Goal: Task Accomplishment & Management: Manage account settings

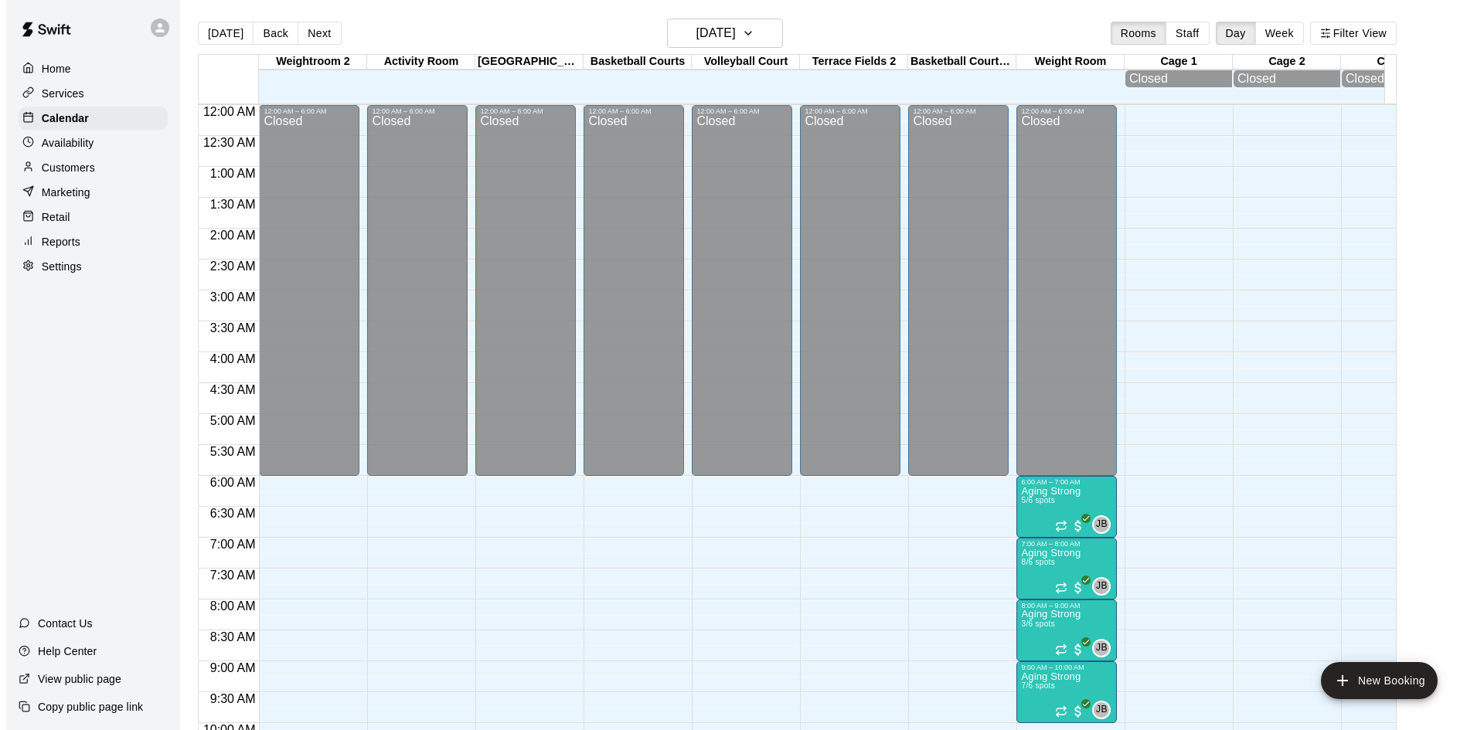
scroll to position [792, 0]
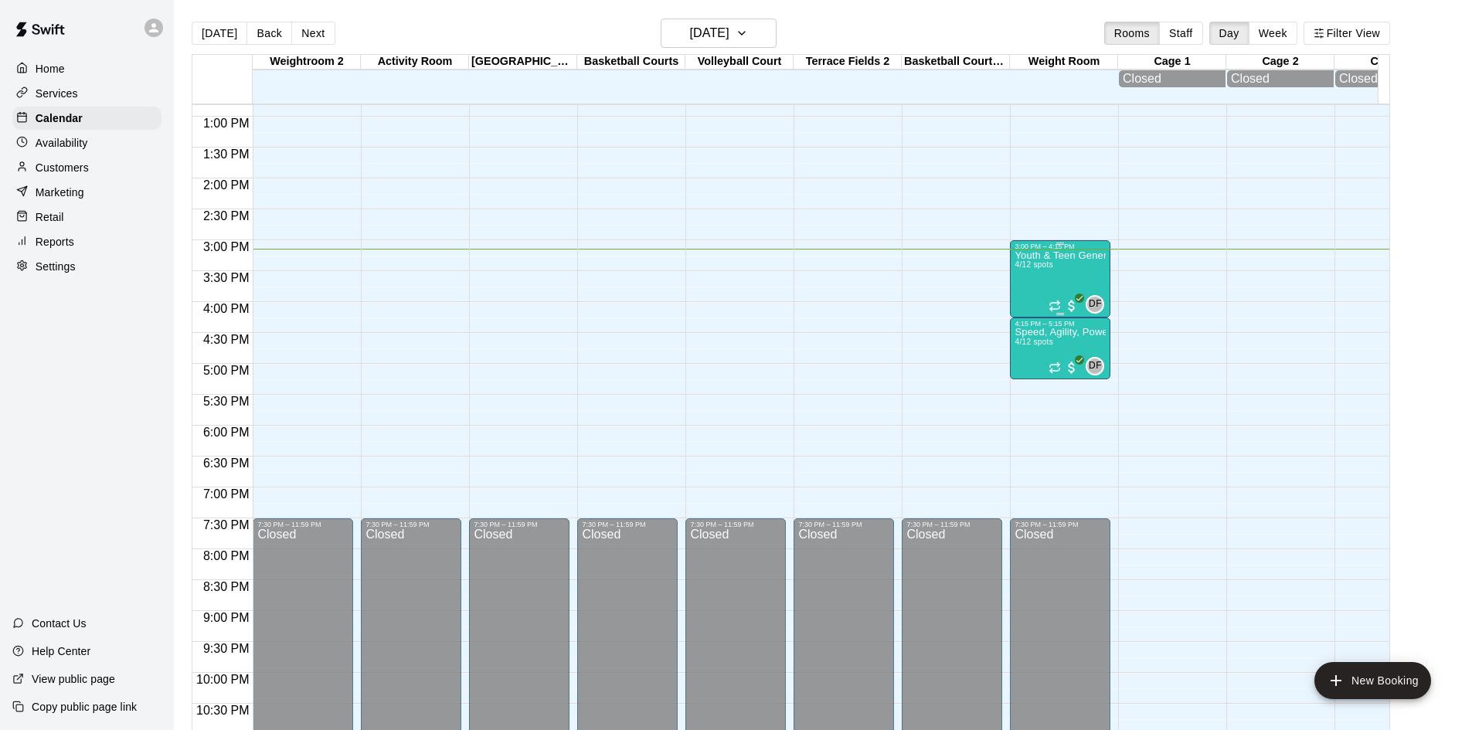
click at [1022, 267] on span "4/12 spots" at bounding box center [1034, 264] width 38 height 9
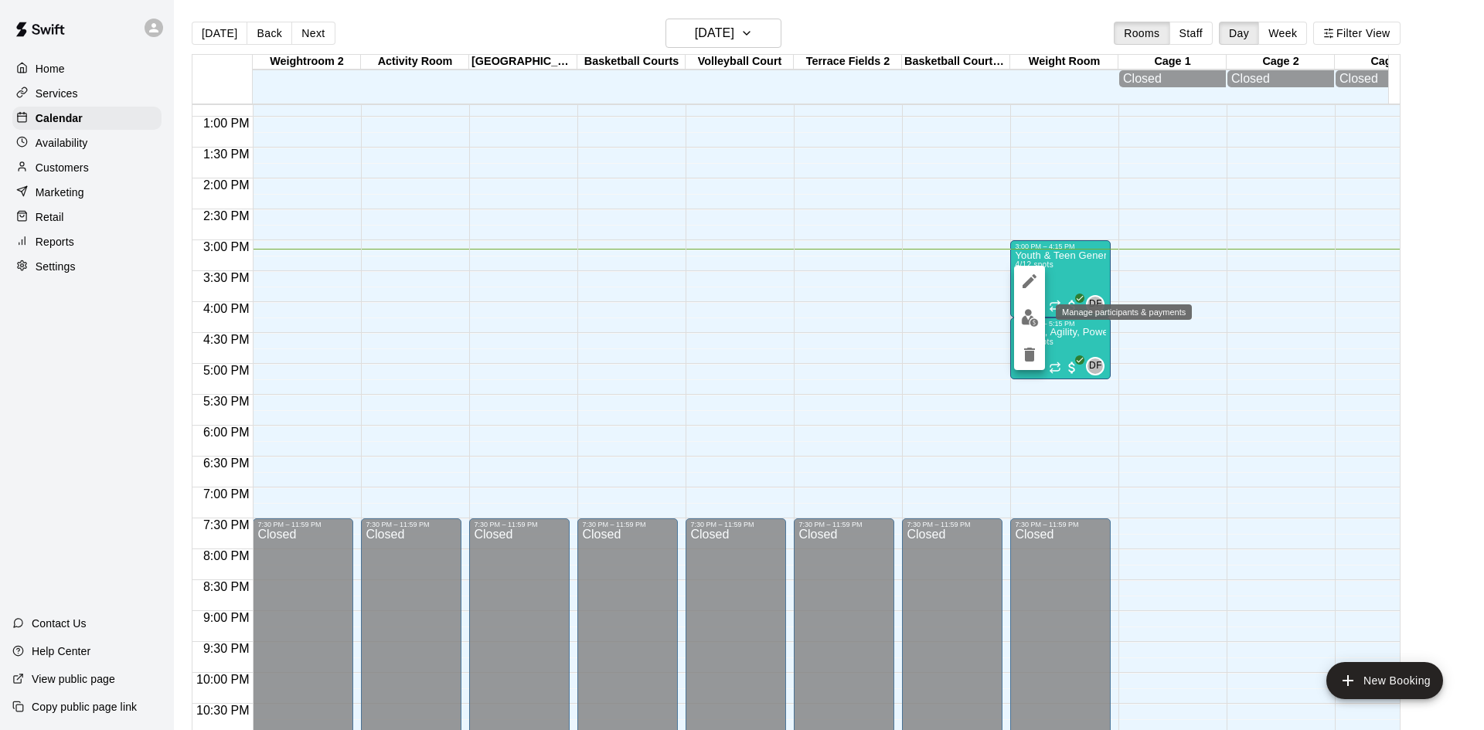
click at [1021, 325] on img "edit" at bounding box center [1030, 318] width 18 height 18
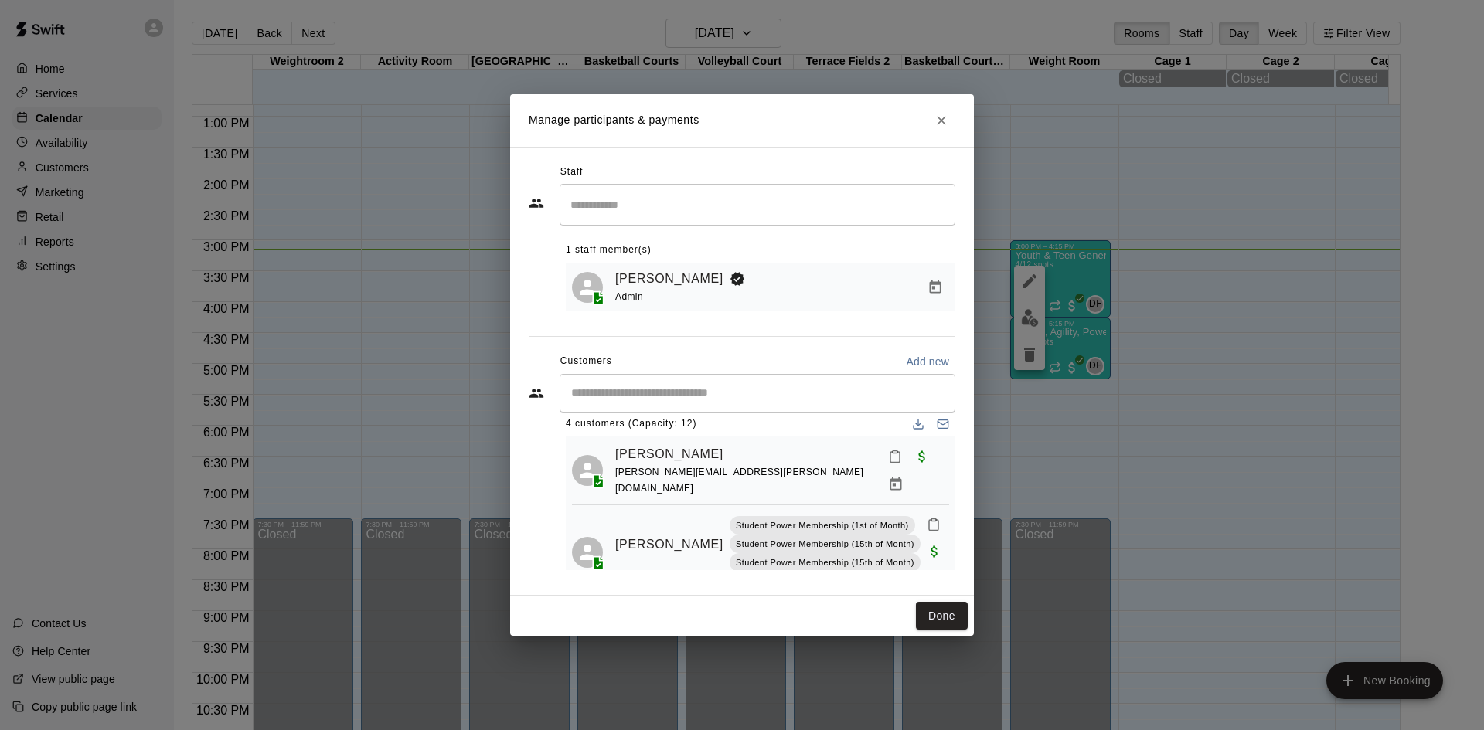
scroll to position [0, 0]
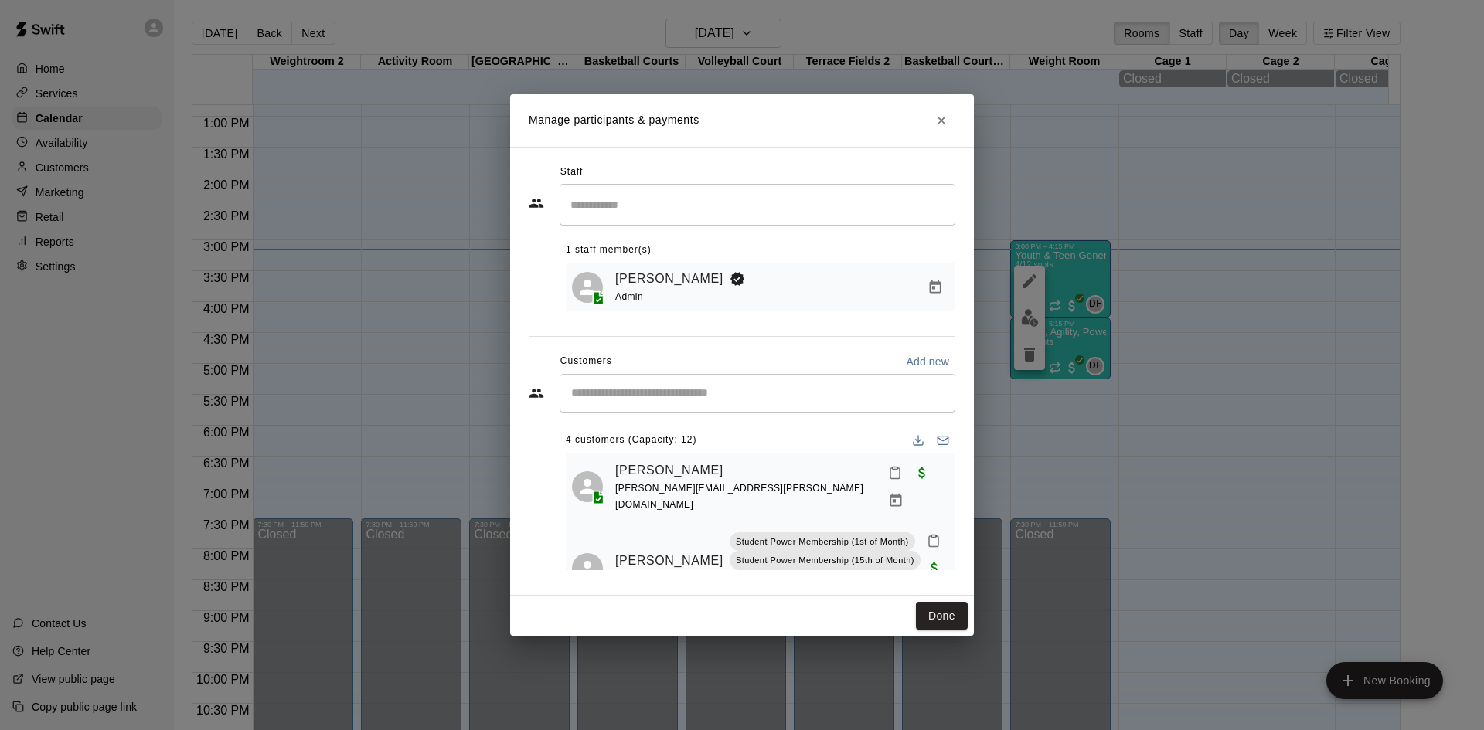
click at [713, 403] on div "​" at bounding box center [758, 393] width 396 height 39
type input "*******"
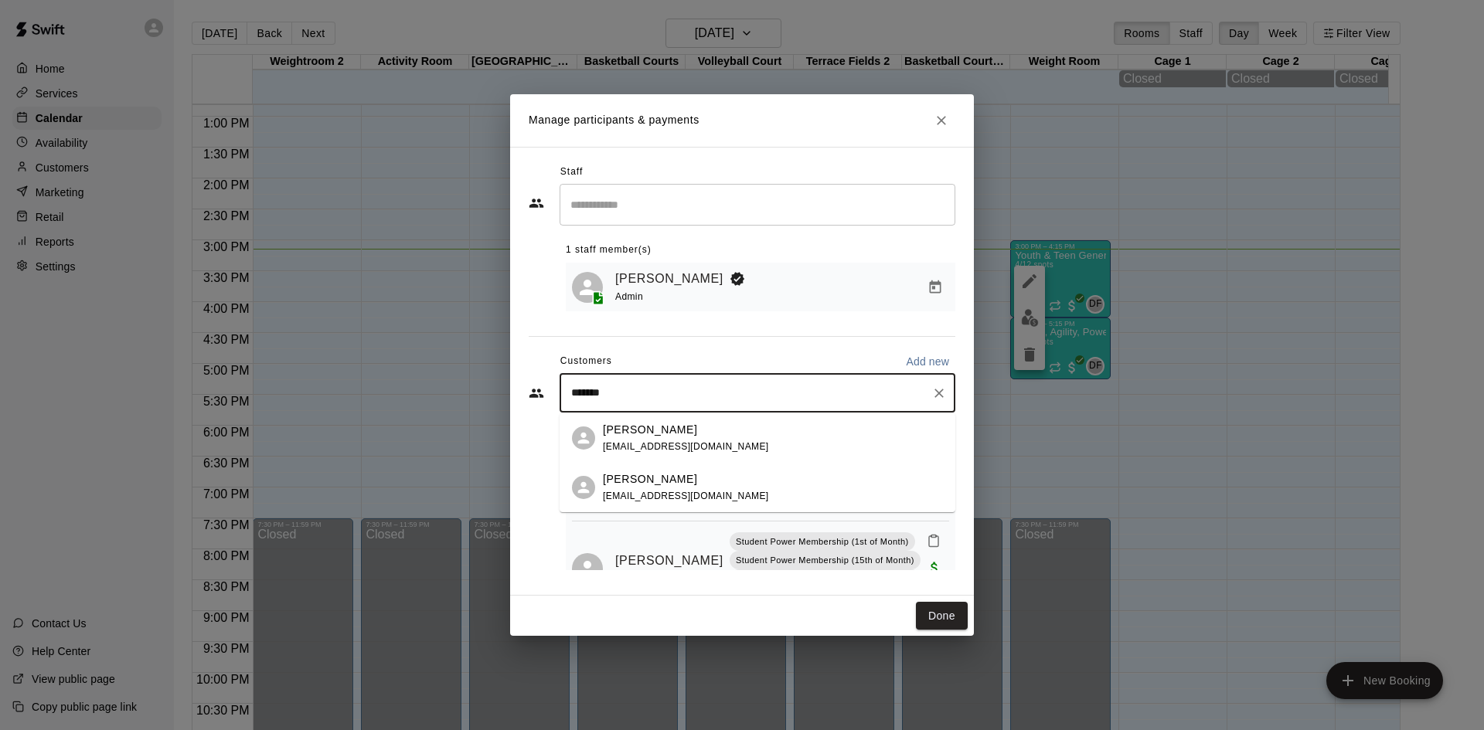
click at [678, 483] on p "[PERSON_NAME]" at bounding box center [650, 479] width 94 height 16
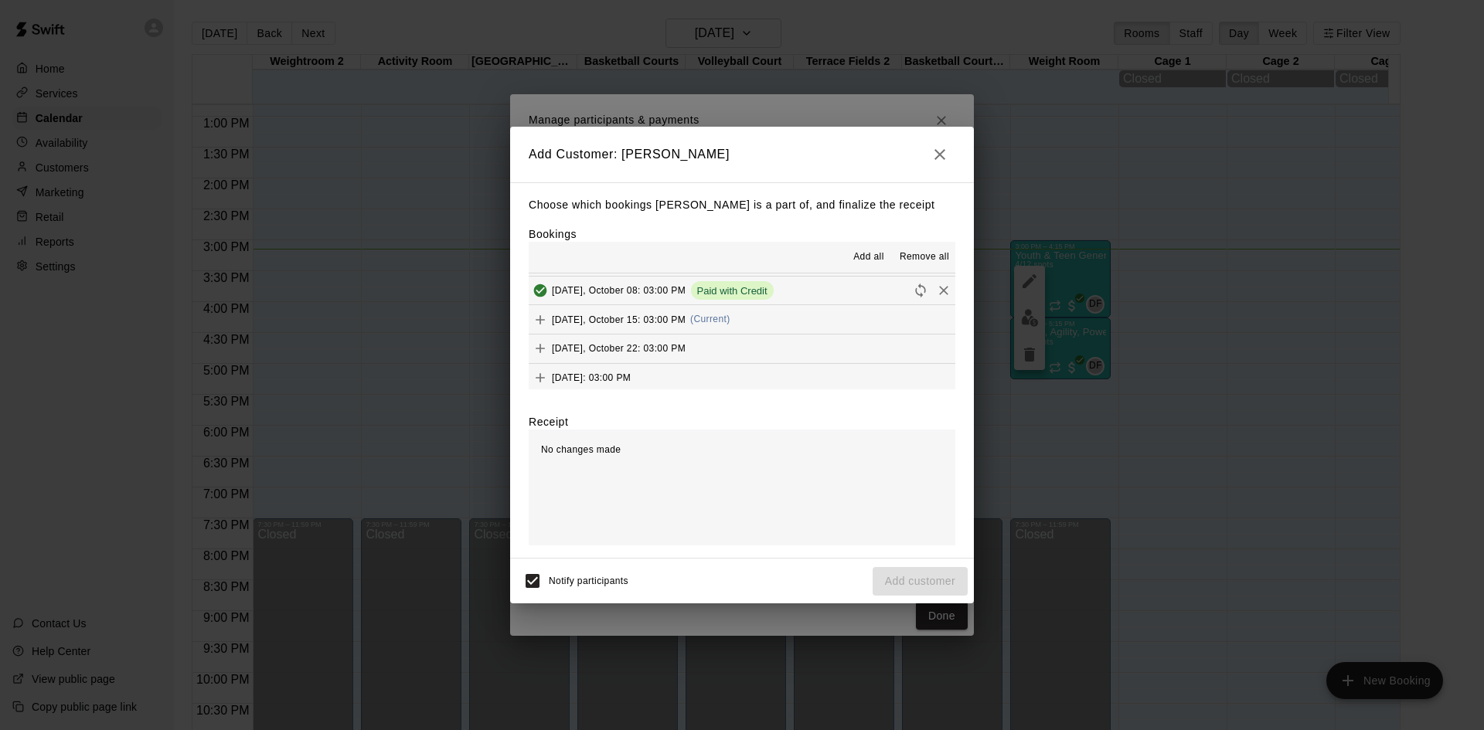
scroll to position [77, 0]
click at [629, 354] on span "[DATE], October 15: 03:00 PM" at bounding box center [619, 355] width 134 height 11
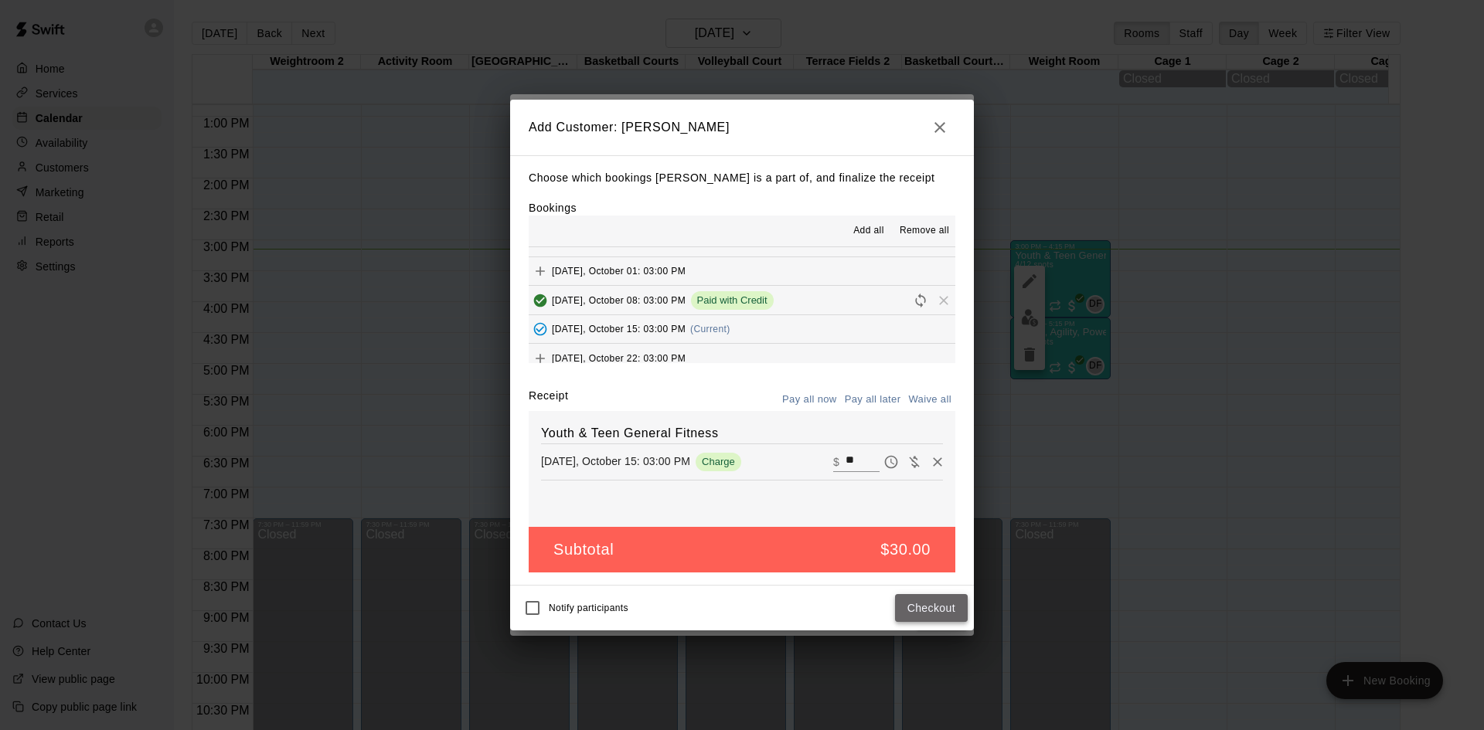
click at [942, 615] on button "Checkout" at bounding box center [931, 608] width 73 height 29
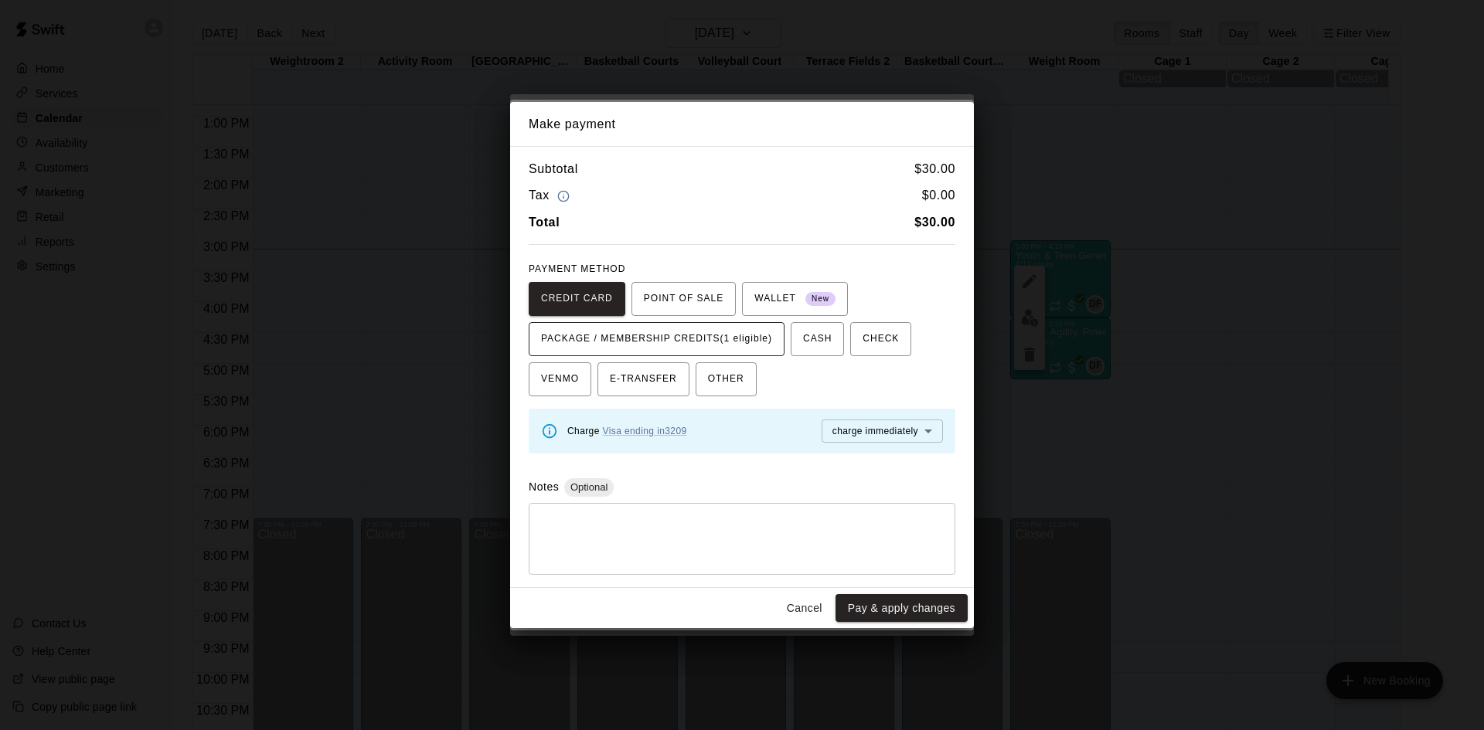
click at [756, 334] on span "PACKAGE / MEMBERSHIP CREDITS (1 eligible)" at bounding box center [656, 339] width 231 height 25
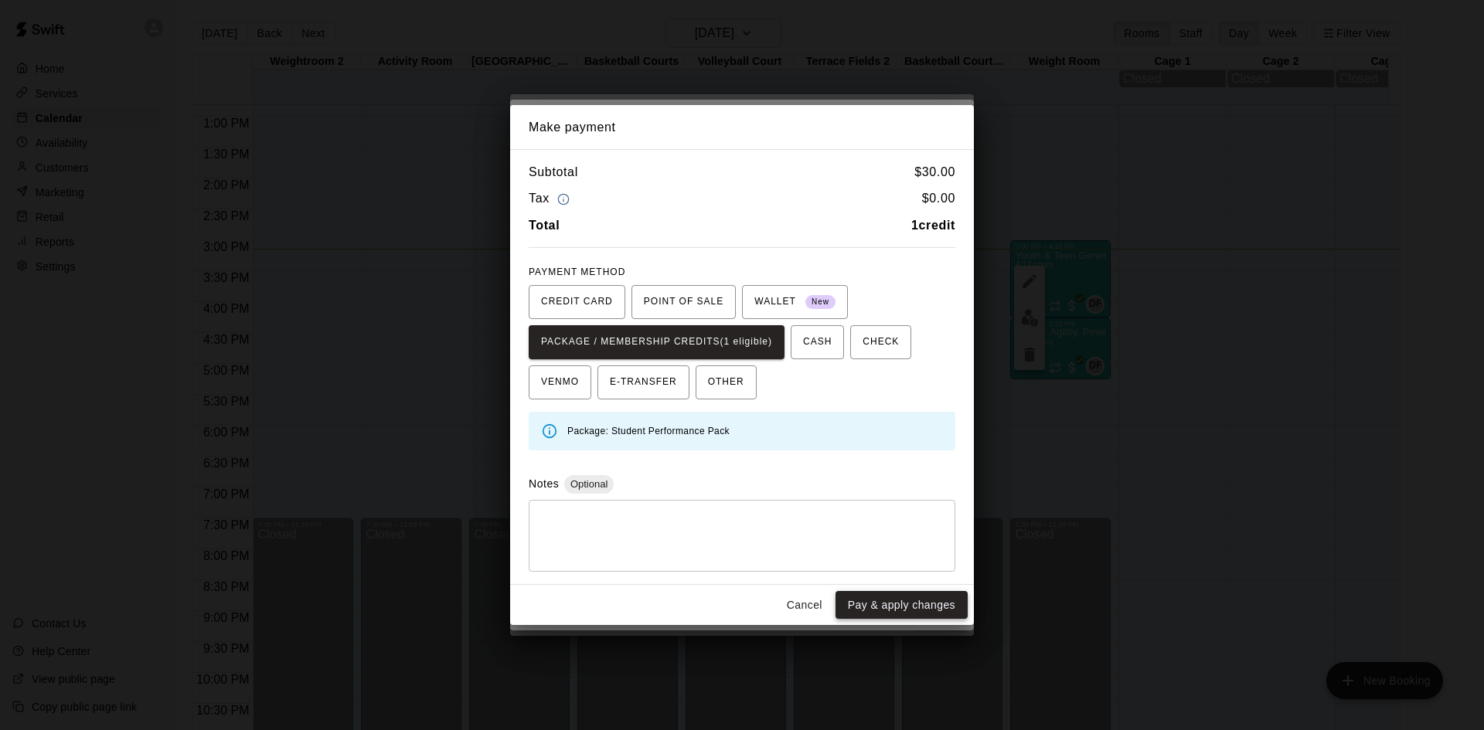
click at [873, 602] on button "Pay & apply changes" at bounding box center [902, 605] width 132 height 29
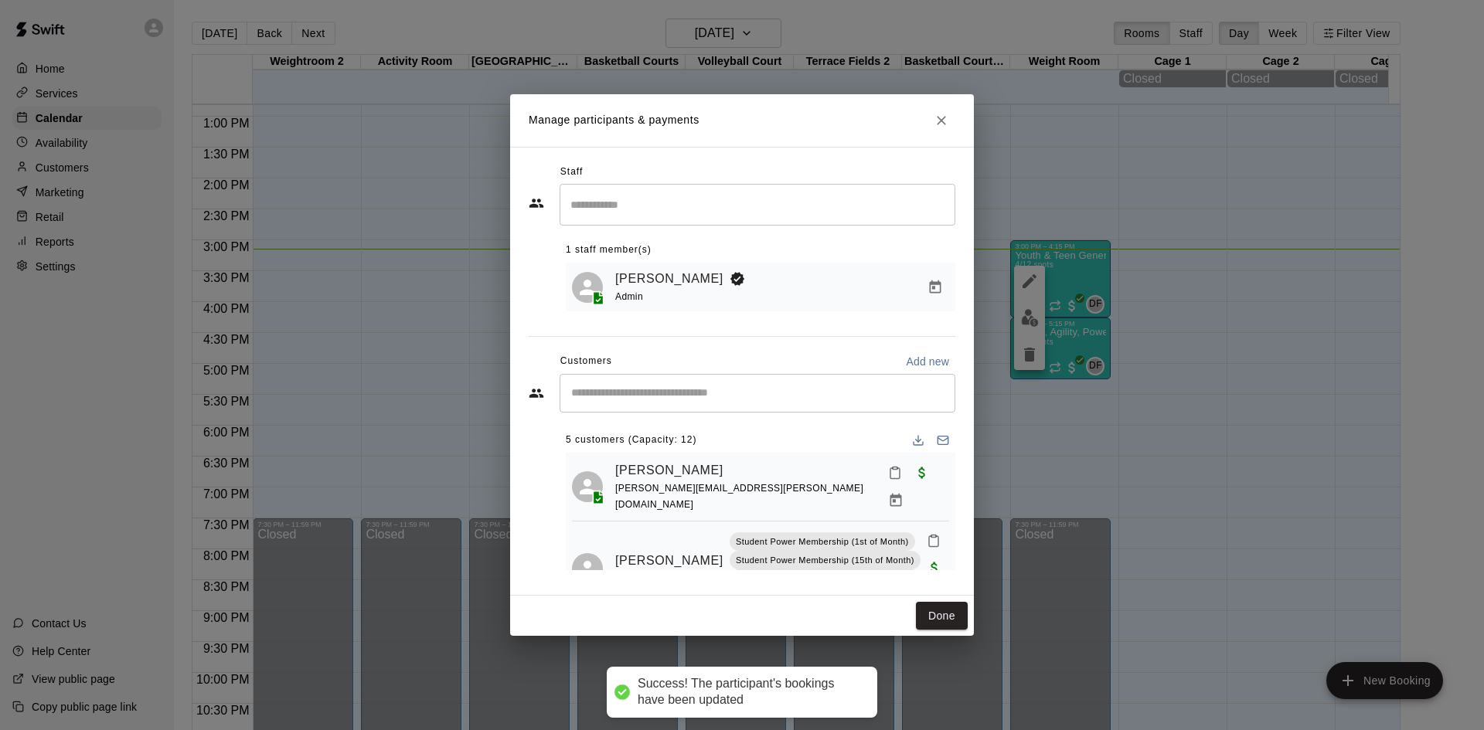
scroll to position [0, 0]
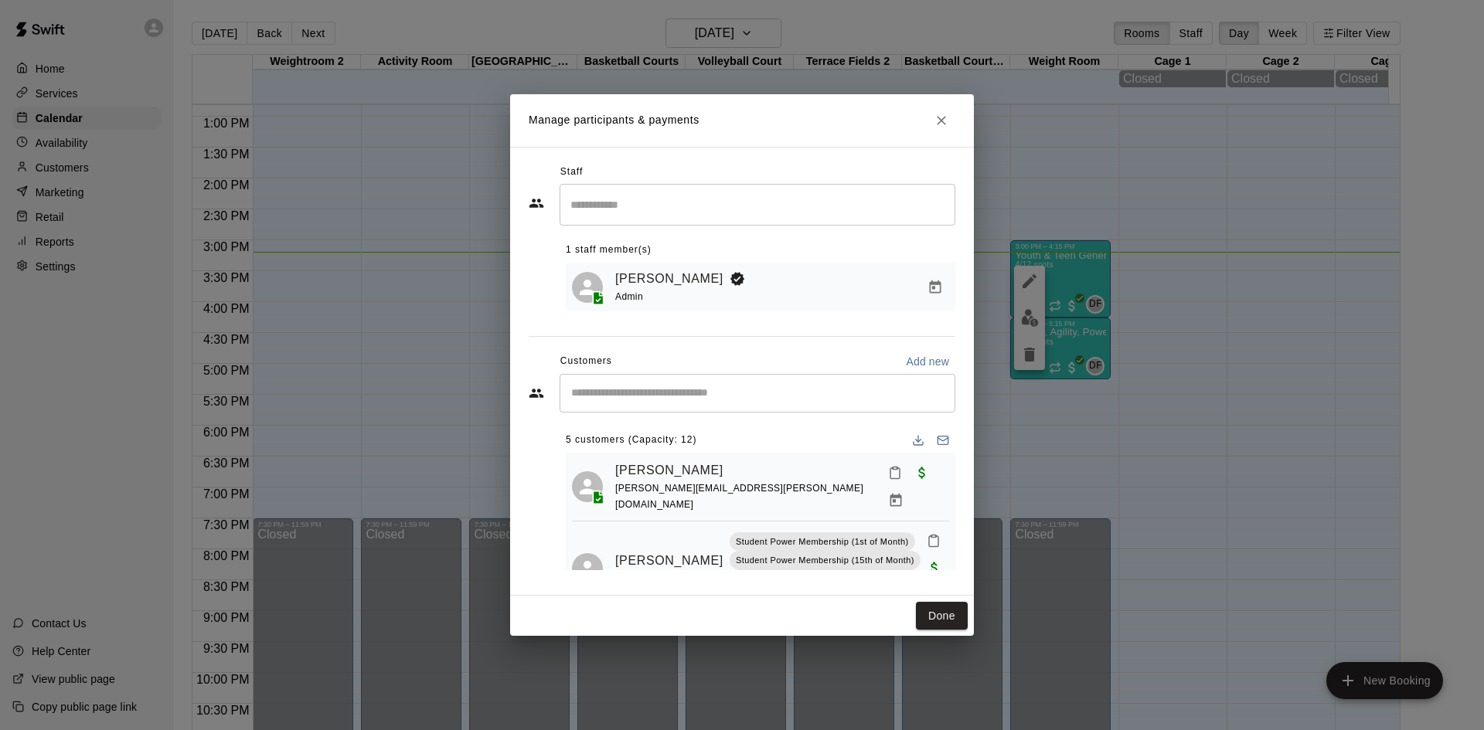
click at [715, 390] on input "Start typing to search customers..." at bounding box center [758, 393] width 382 height 15
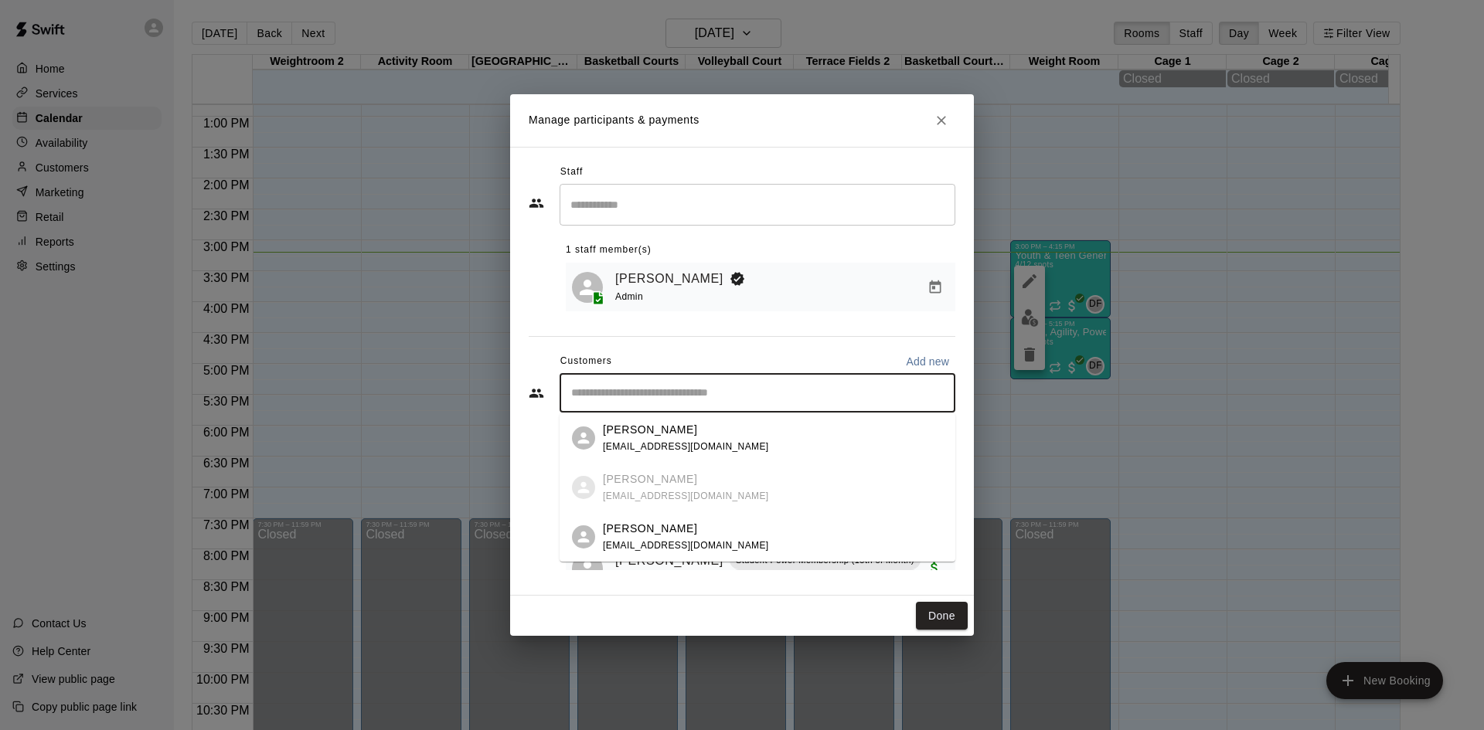
click at [771, 342] on div "Staff ​ 1 staff member(s) [PERSON_NAME] Admin Customers Add new ​ 5 customers (…" at bounding box center [742, 371] width 427 height 423
drag, startPoint x: 705, startPoint y: 398, endPoint x: 682, endPoint y: 407, distance: 25.0
click at [696, 401] on input "Start typing to search customers..." at bounding box center [758, 393] width 382 height 15
click at [709, 349] on div "Staff ​ 1 staff member(s) [PERSON_NAME] Admin Customers Add new ​ 5 customers (…" at bounding box center [742, 371] width 427 height 423
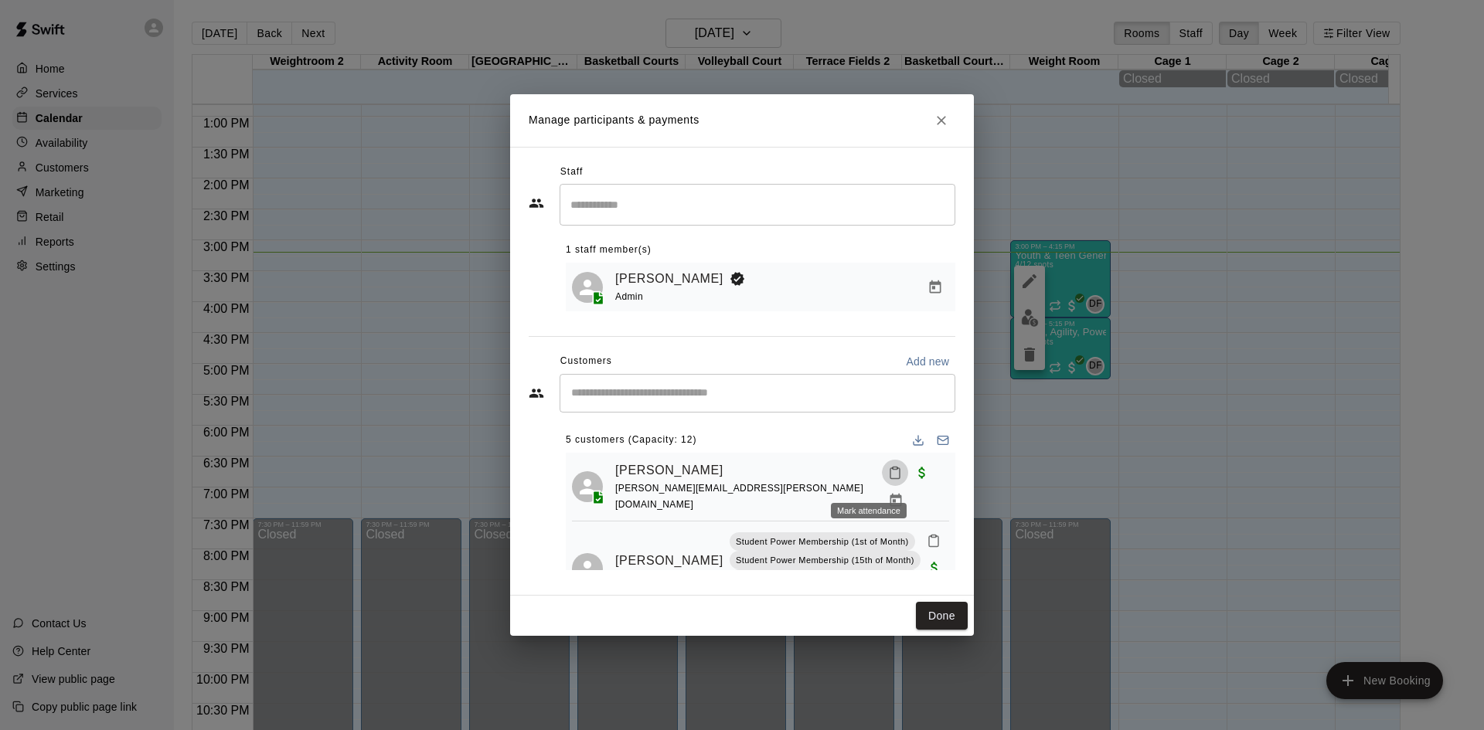
click at [888, 480] on icon "Mark attendance" at bounding box center [895, 473] width 14 height 14
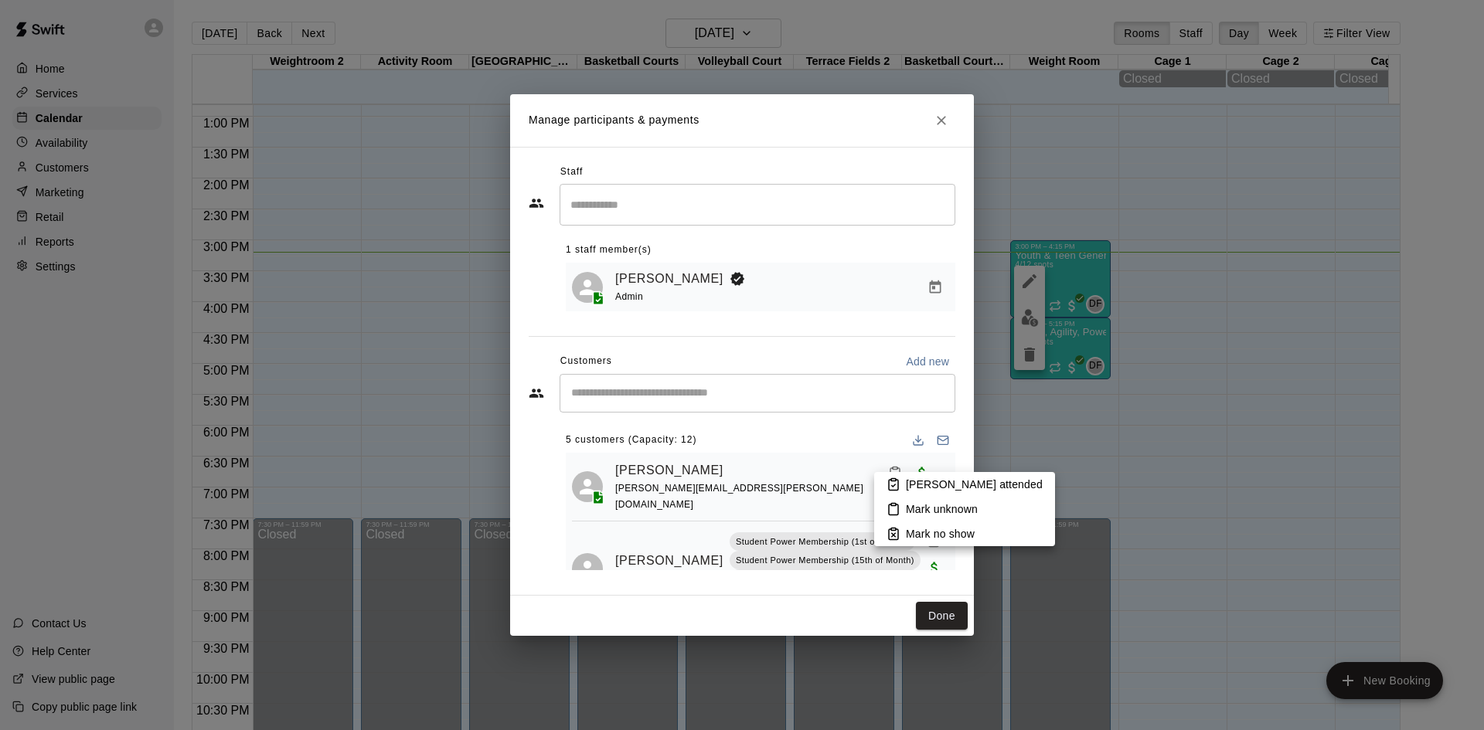
click at [897, 481] on icon at bounding box center [894, 485] width 14 height 14
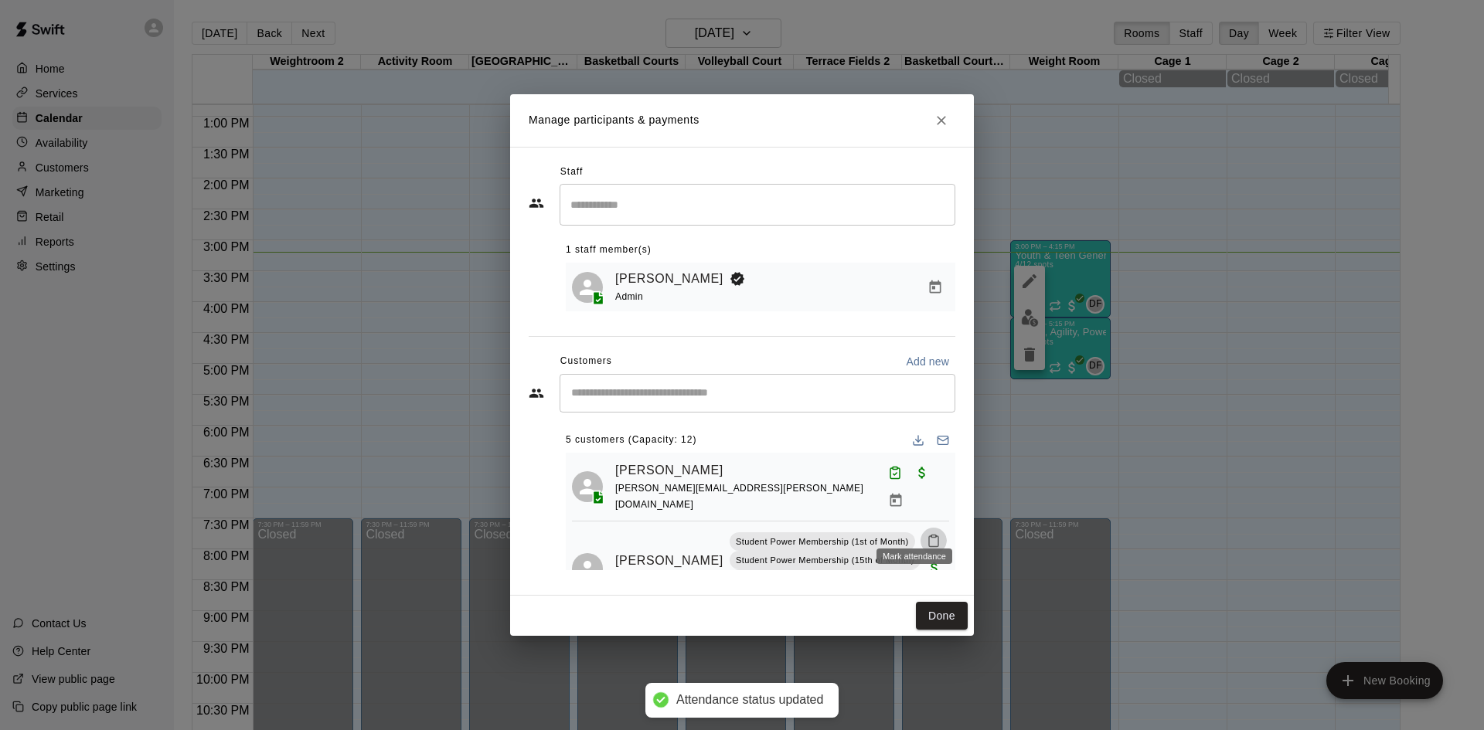
click at [927, 534] on icon "Mark attendance" at bounding box center [934, 541] width 14 height 14
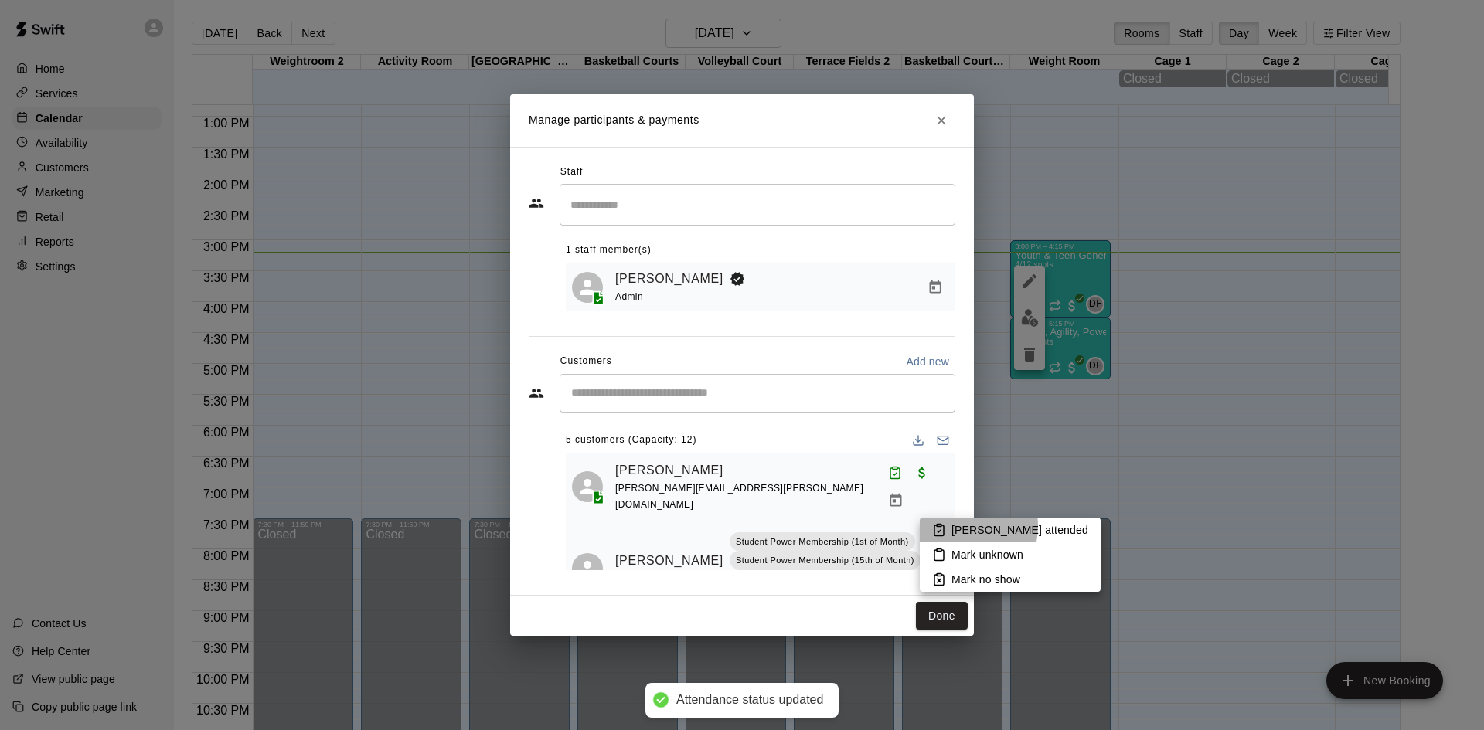
click at [958, 526] on p "[PERSON_NAME] attended" at bounding box center [1020, 530] width 137 height 15
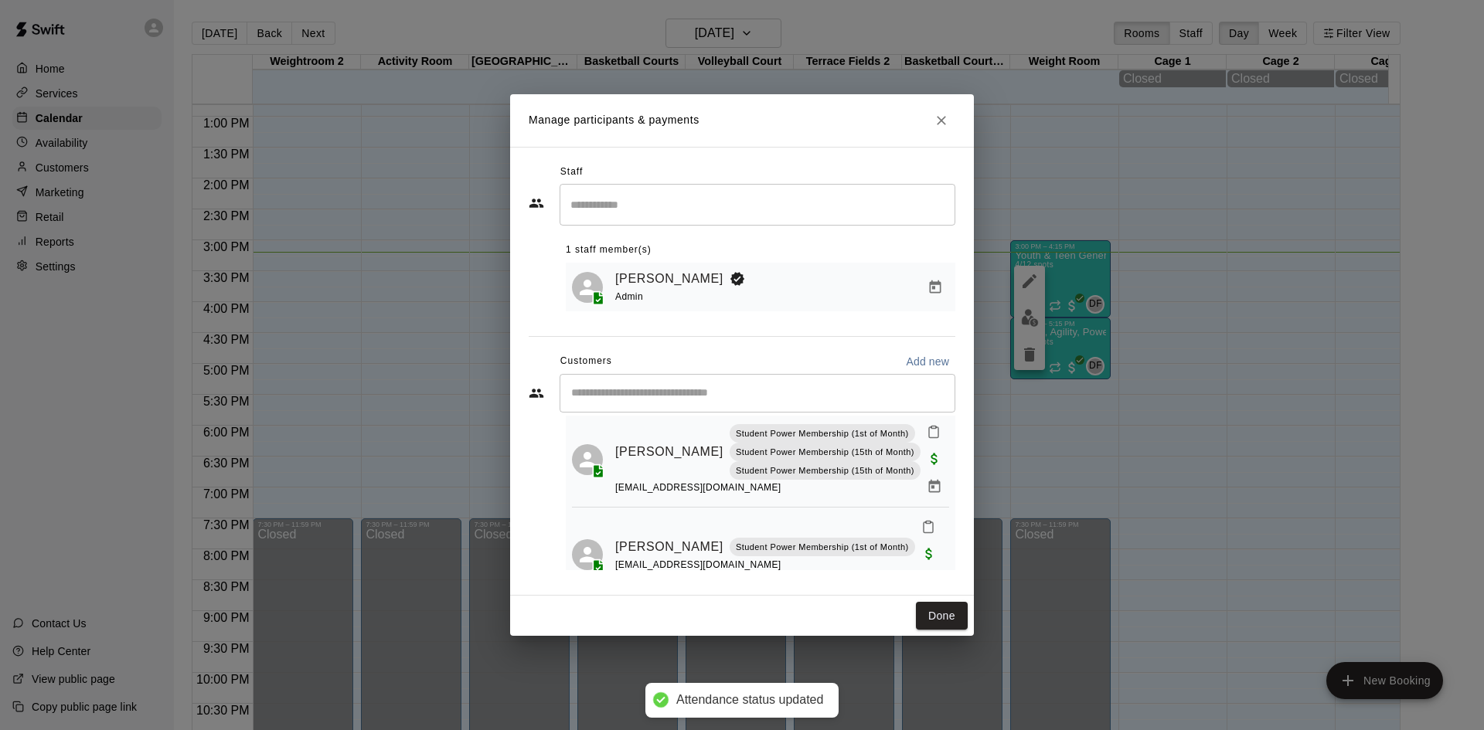
scroll to position [175, 0]
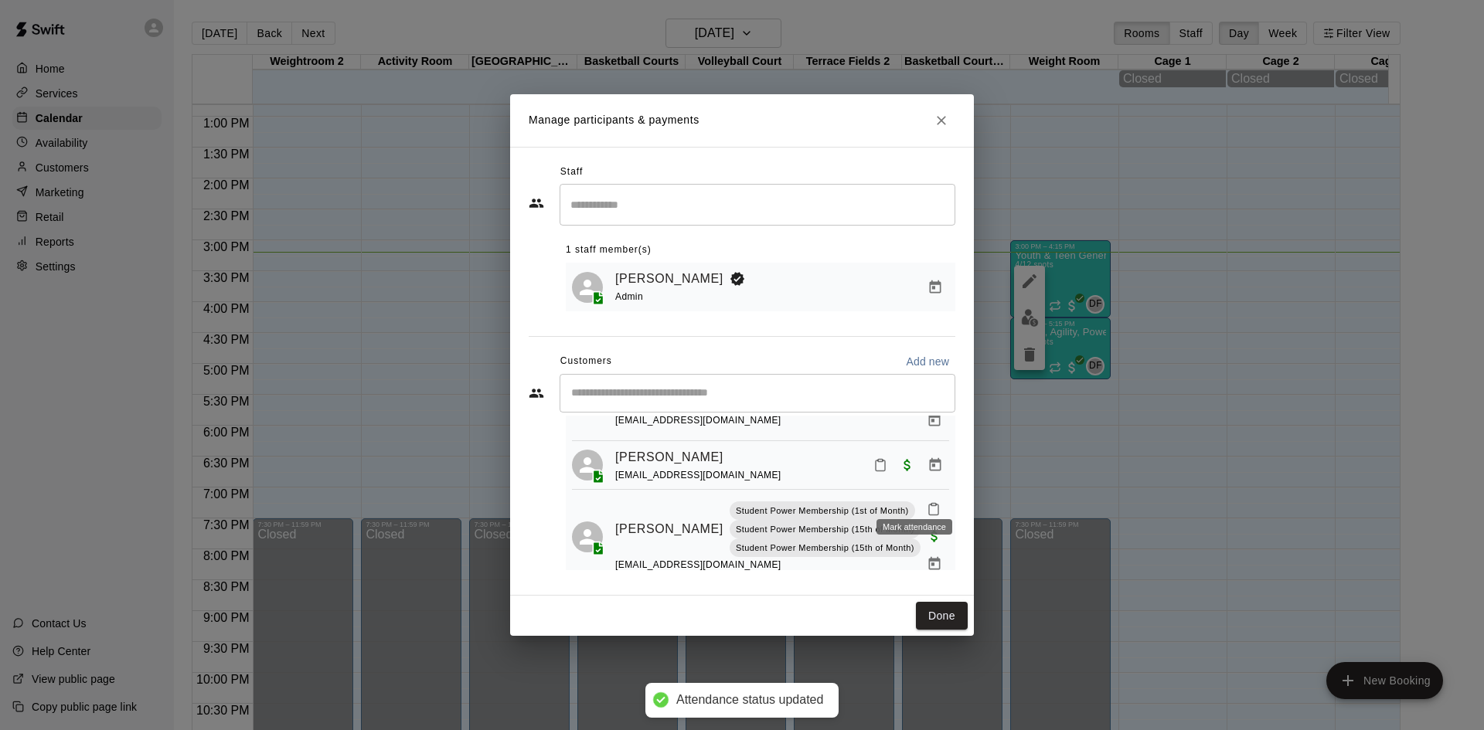
click at [927, 502] on icon "Mark attendance" at bounding box center [934, 509] width 14 height 14
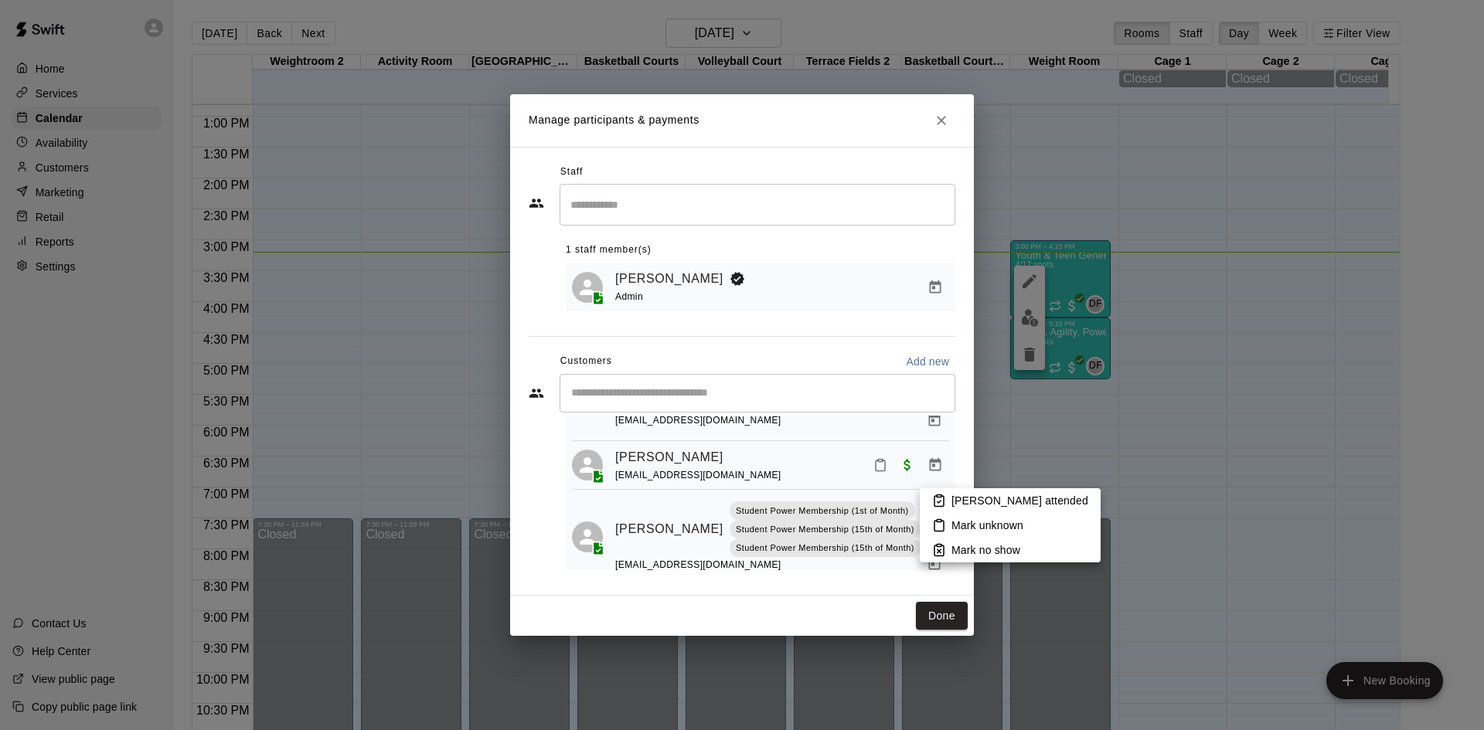
click at [928, 494] on li "[PERSON_NAME] attended" at bounding box center [1010, 501] width 181 height 25
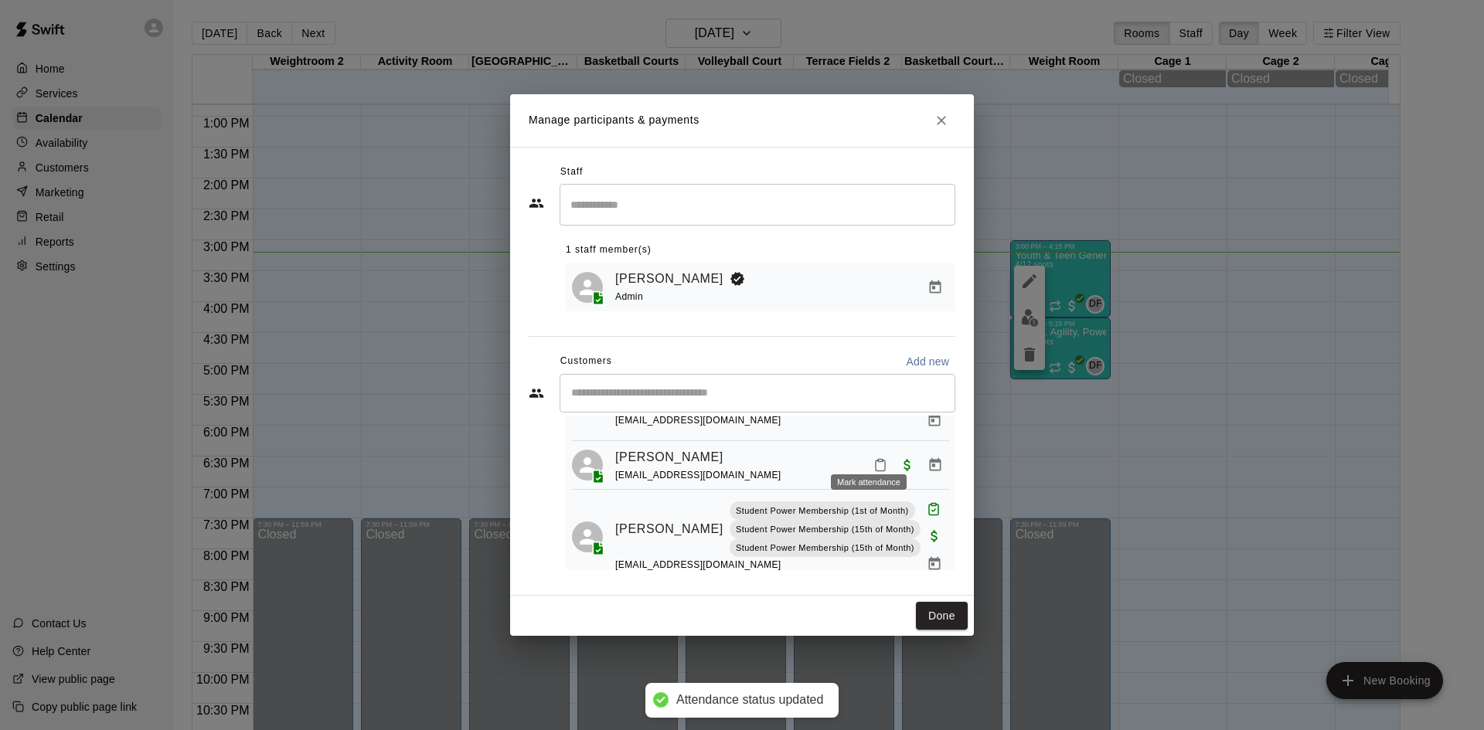
click at [873, 458] on icon "Mark attendance" at bounding box center [880, 465] width 14 height 14
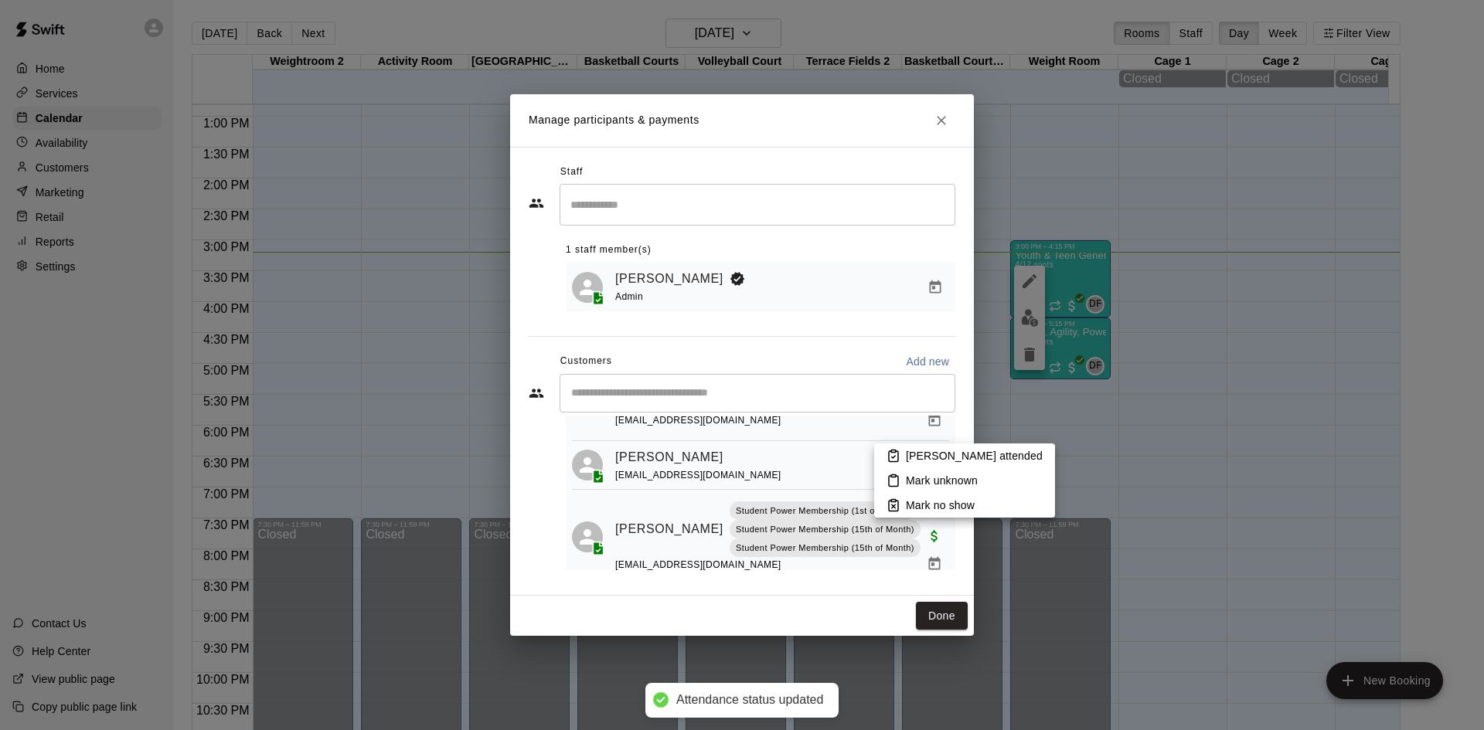
click at [911, 456] on p "[PERSON_NAME] attended" at bounding box center [974, 455] width 137 height 15
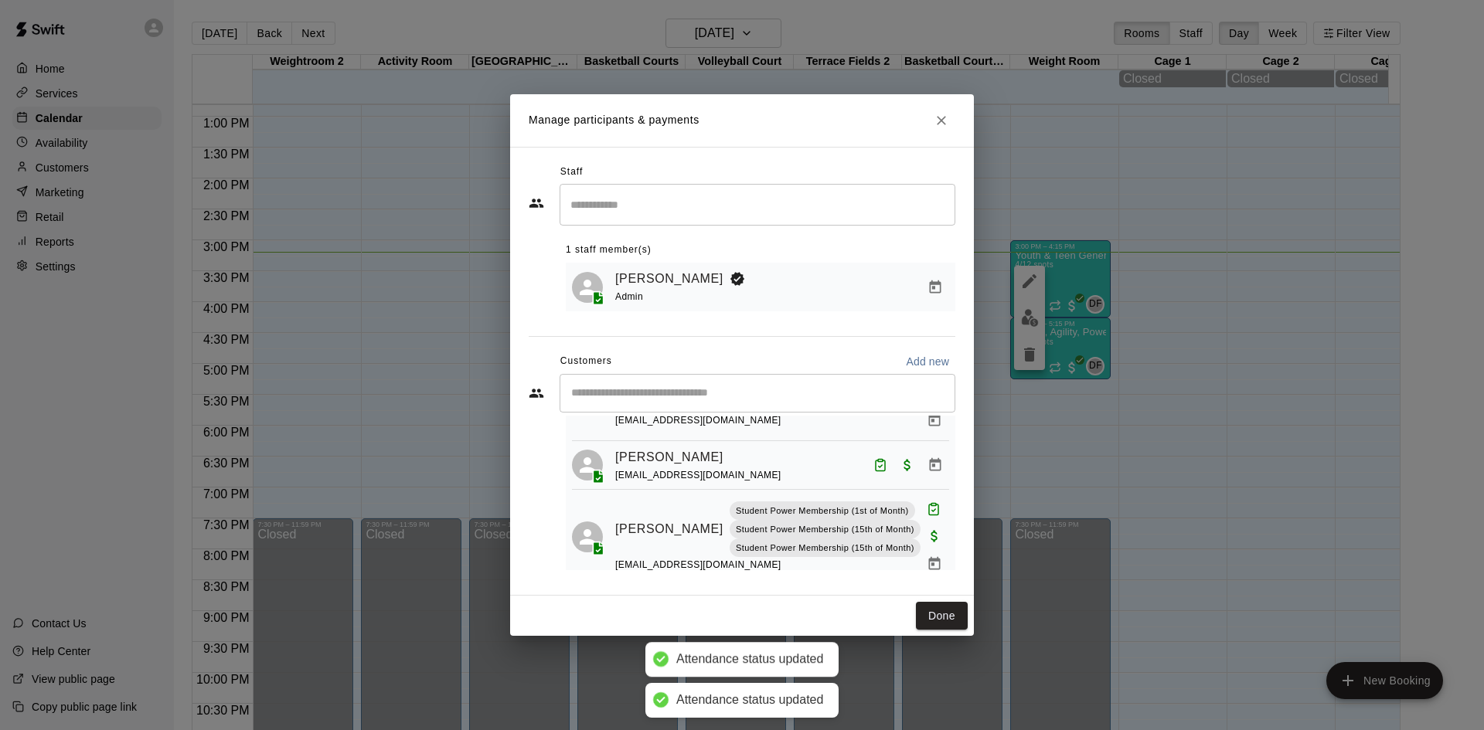
scroll to position [253, 0]
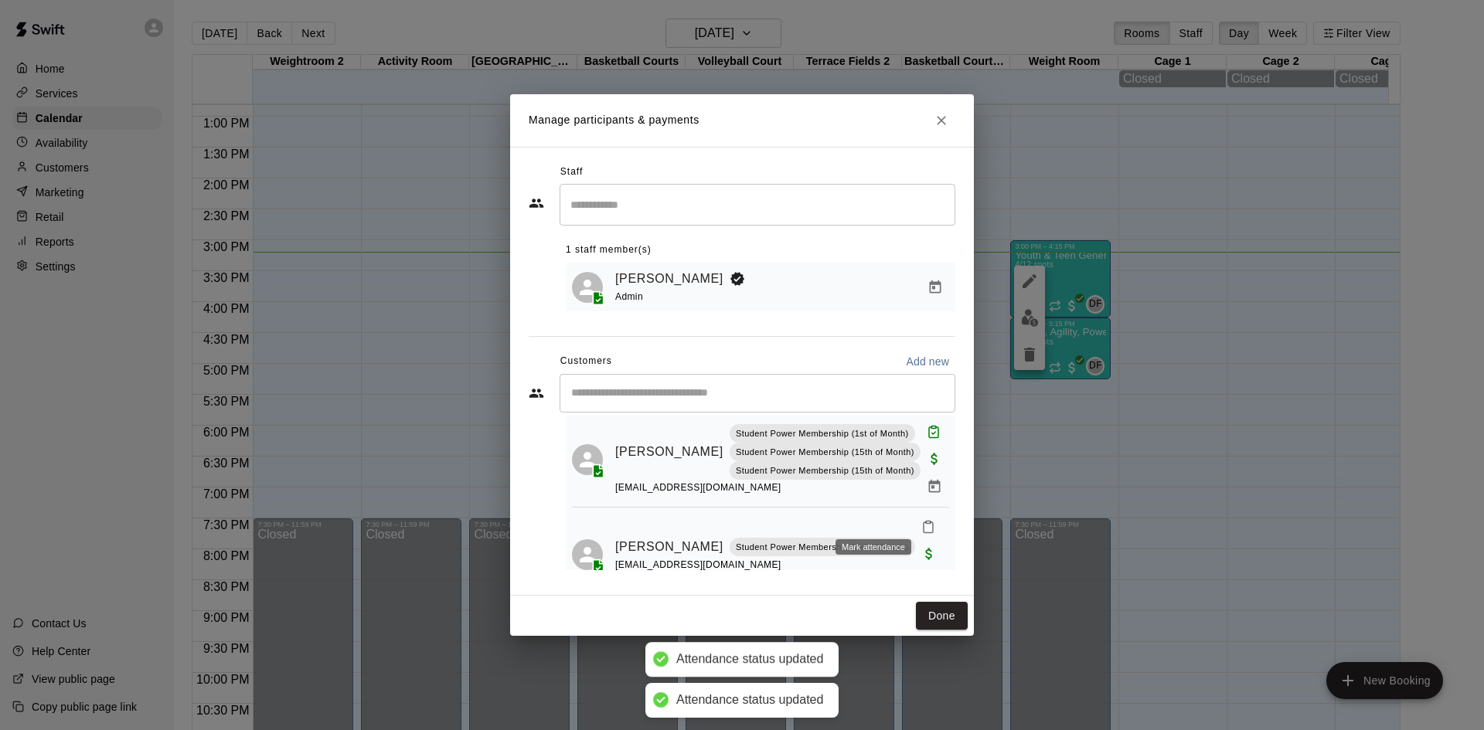
click at [921, 520] on icon "Mark attendance" at bounding box center [928, 527] width 14 height 14
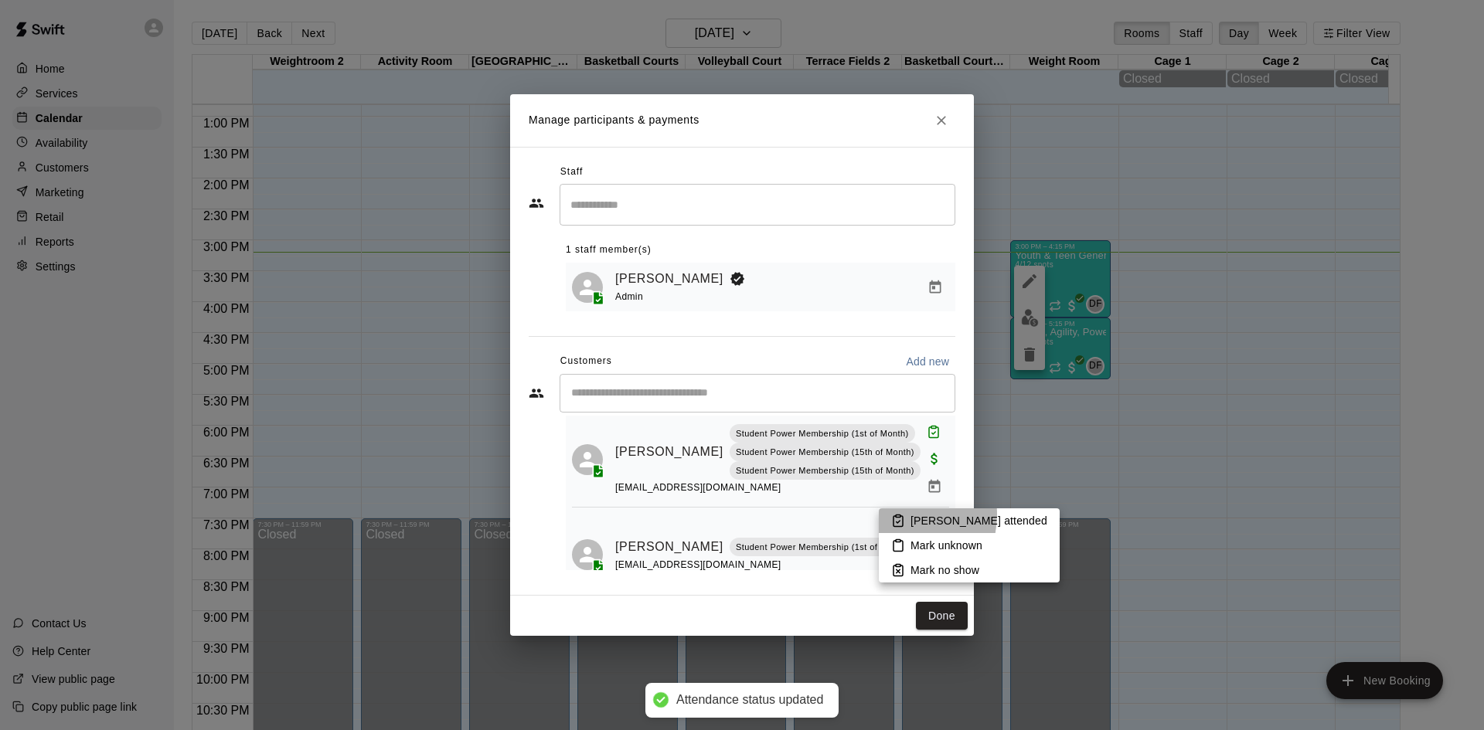
click at [896, 516] on rect at bounding box center [898, 517] width 5 height 2
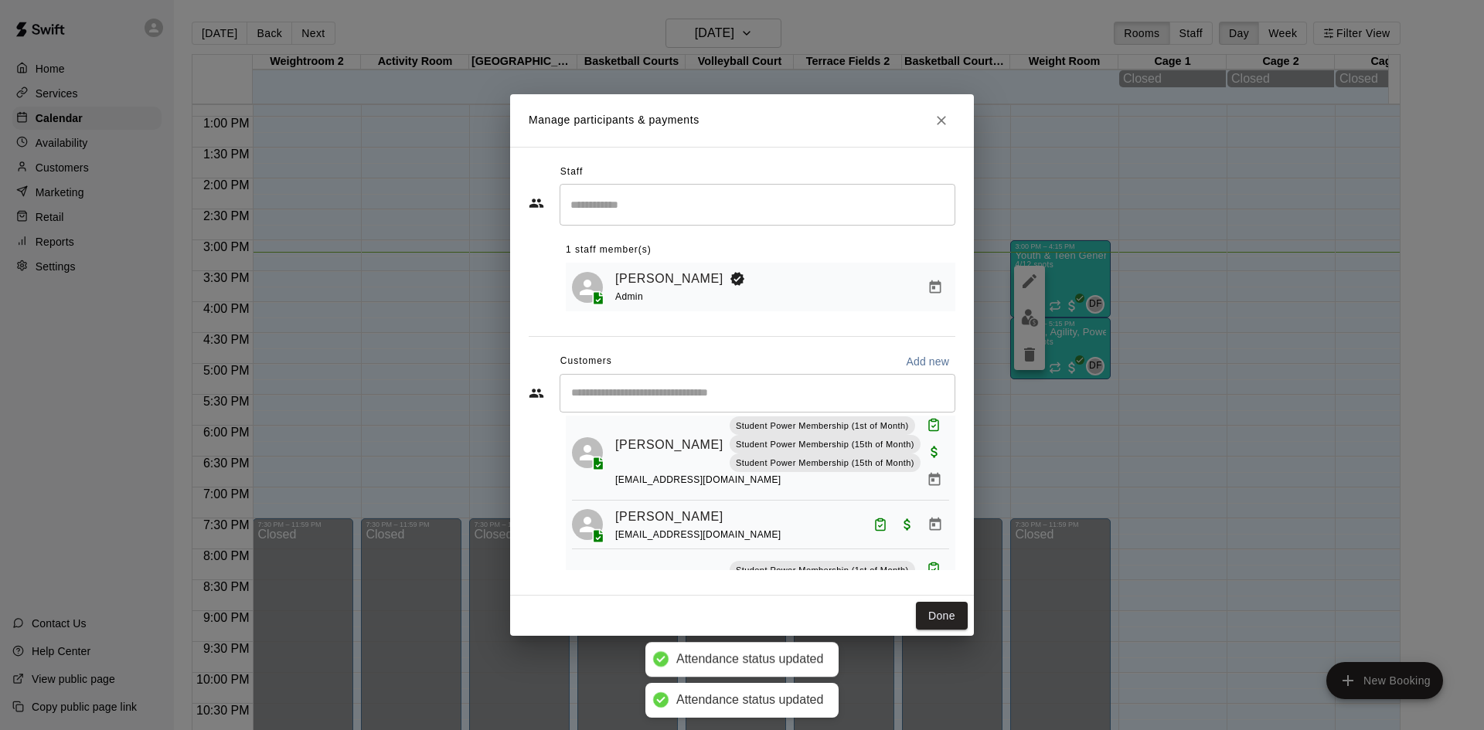
scroll to position [0, 0]
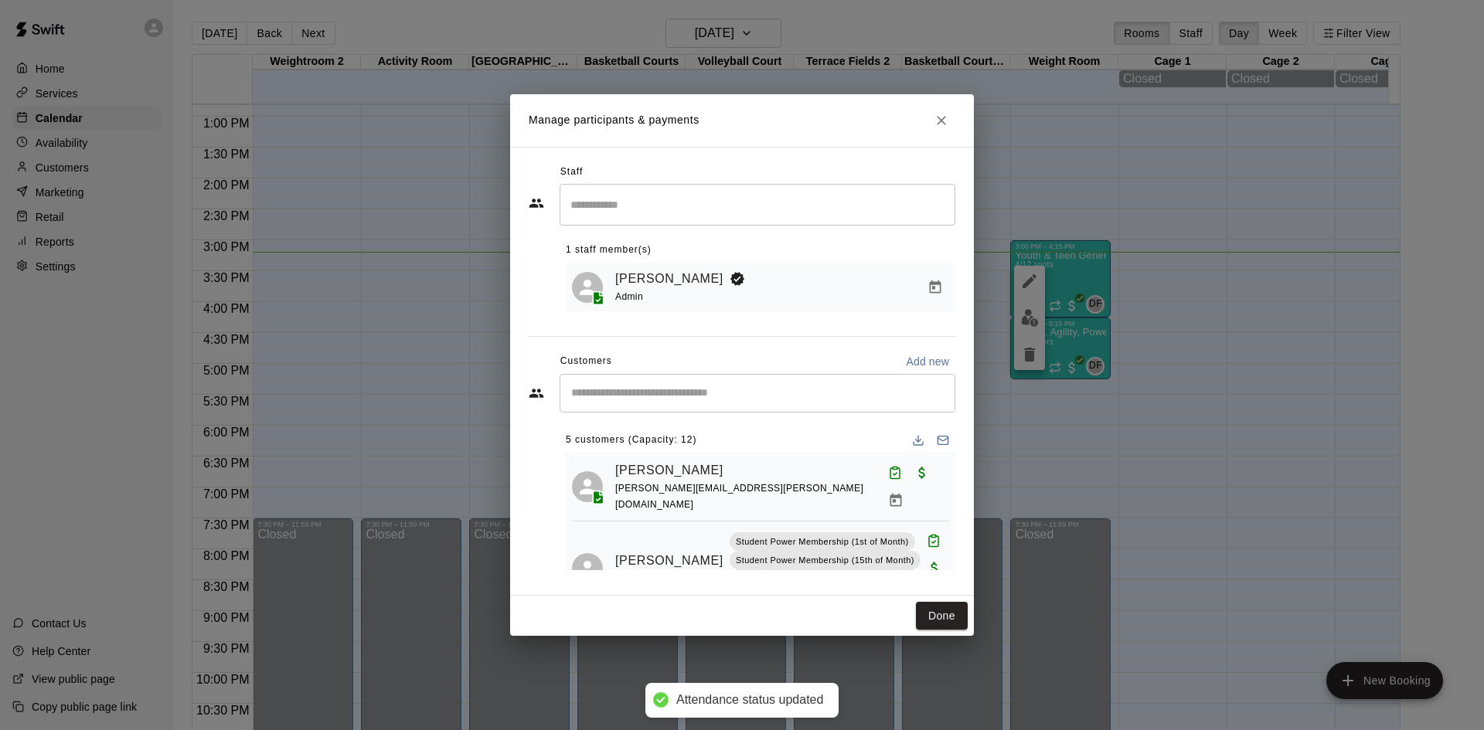
click at [936, 599] on div "Done" at bounding box center [742, 616] width 464 height 41
click at [940, 619] on button "Done" at bounding box center [942, 616] width 52 height 29
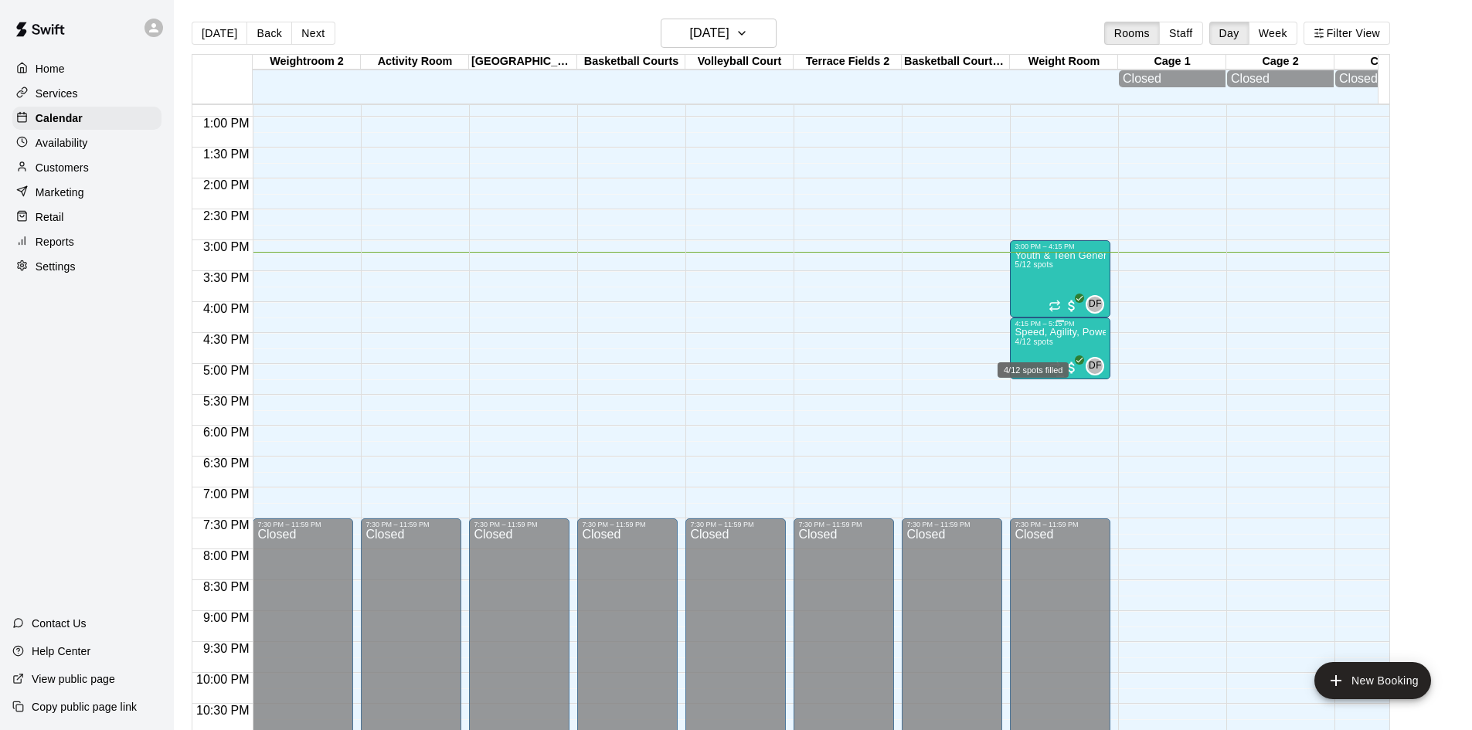
click at [1029, 344] on span "4/12 spots" at bounding box center [1034, 342] width 38 height 9
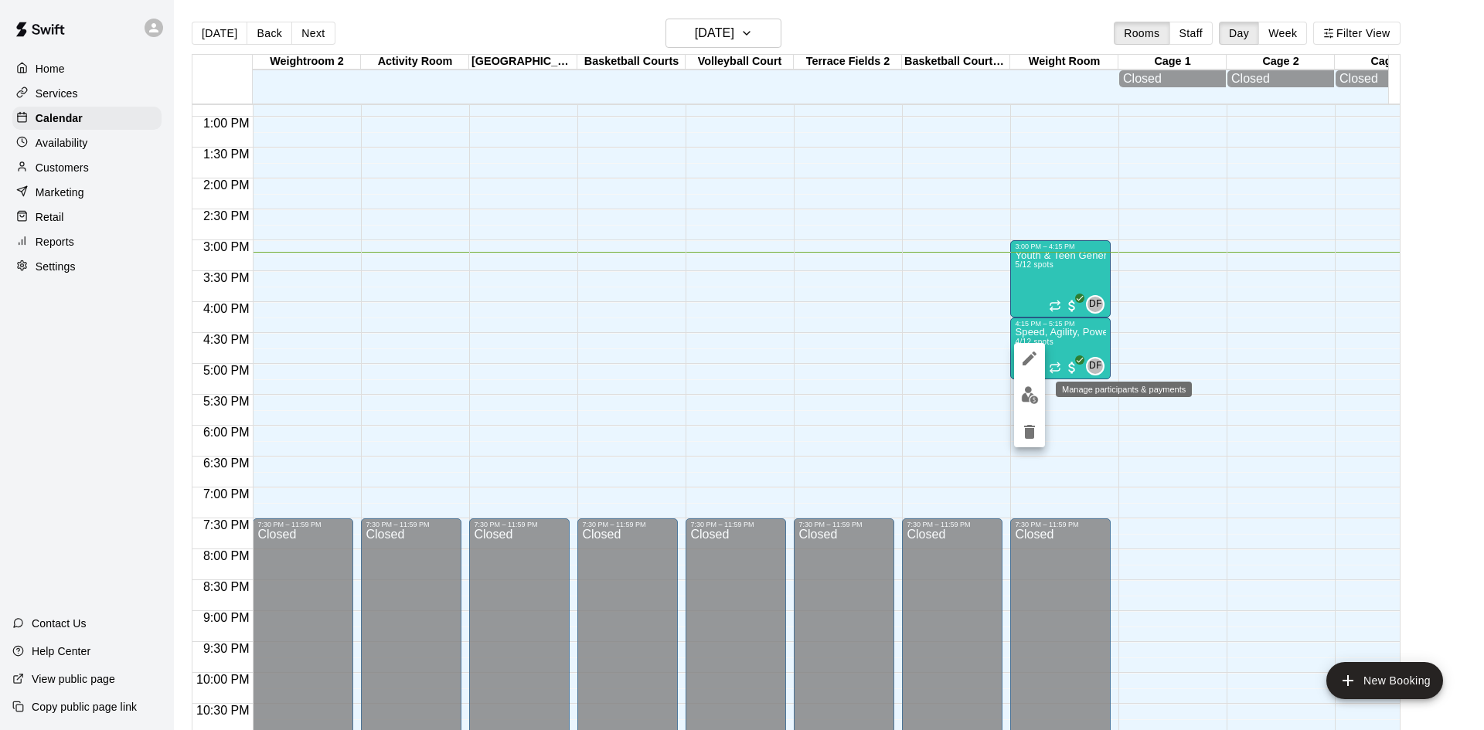
click at [1024, 390] on img "edit" at bounding box center [1030, 395] width 18 height 18
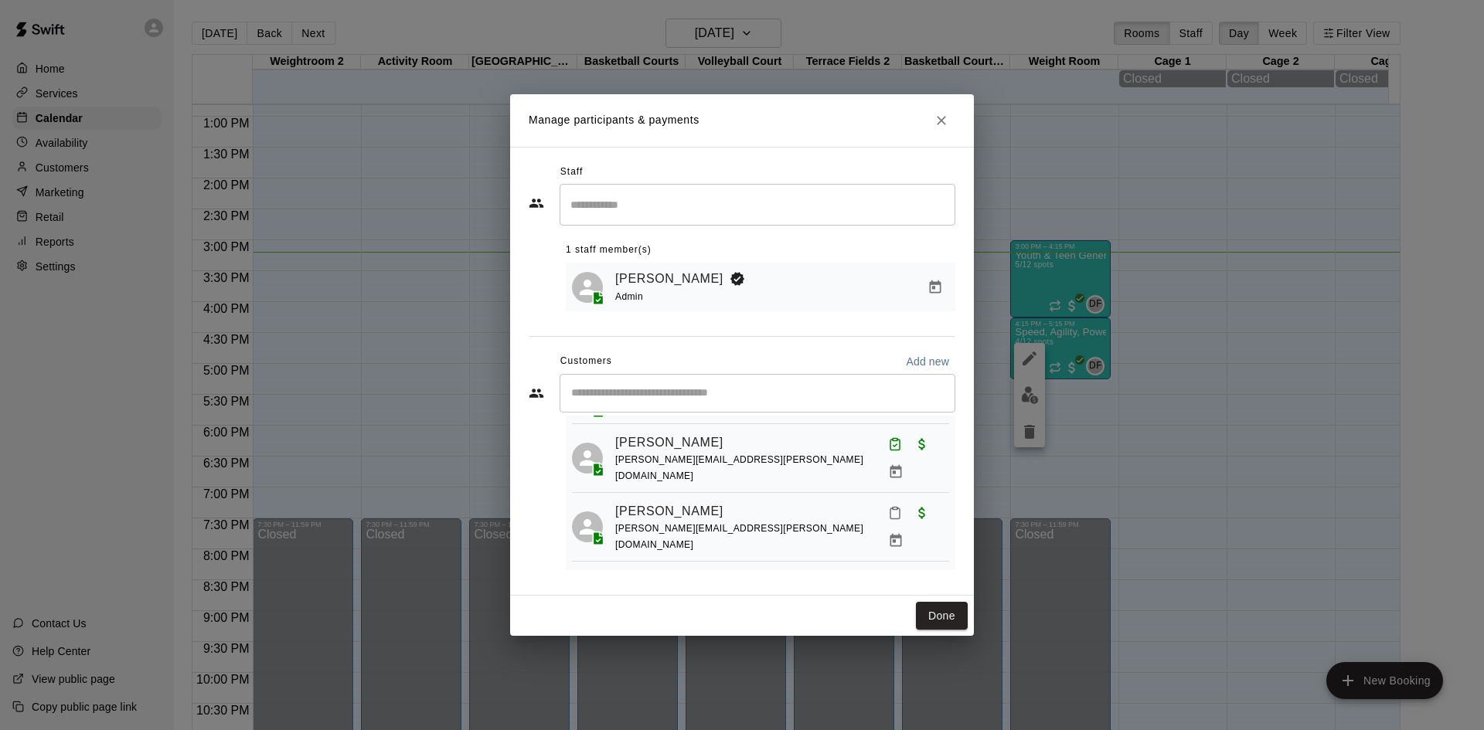
scroll to position [94, 0]
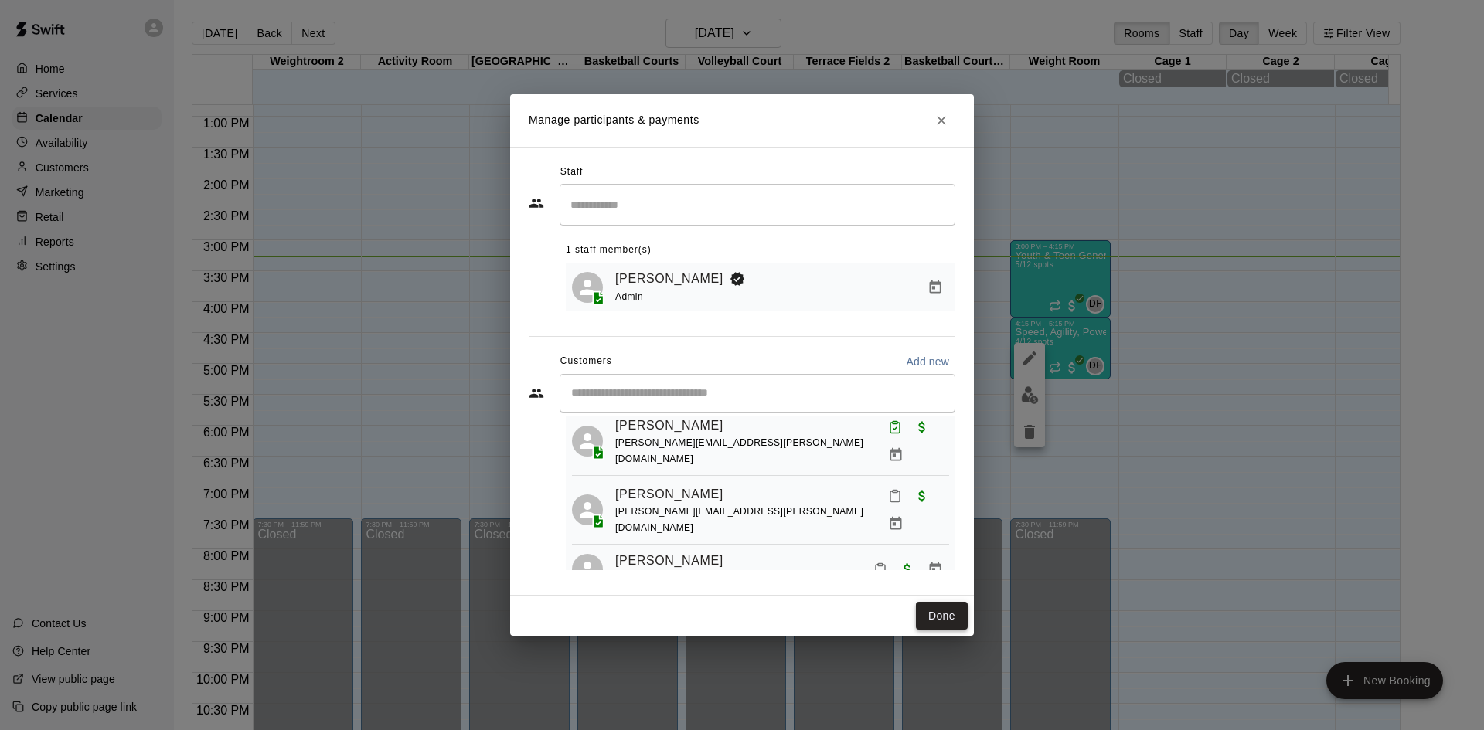
click at [941, 614] on button "Done" at bounding box center [942, 616] width 52 height 29
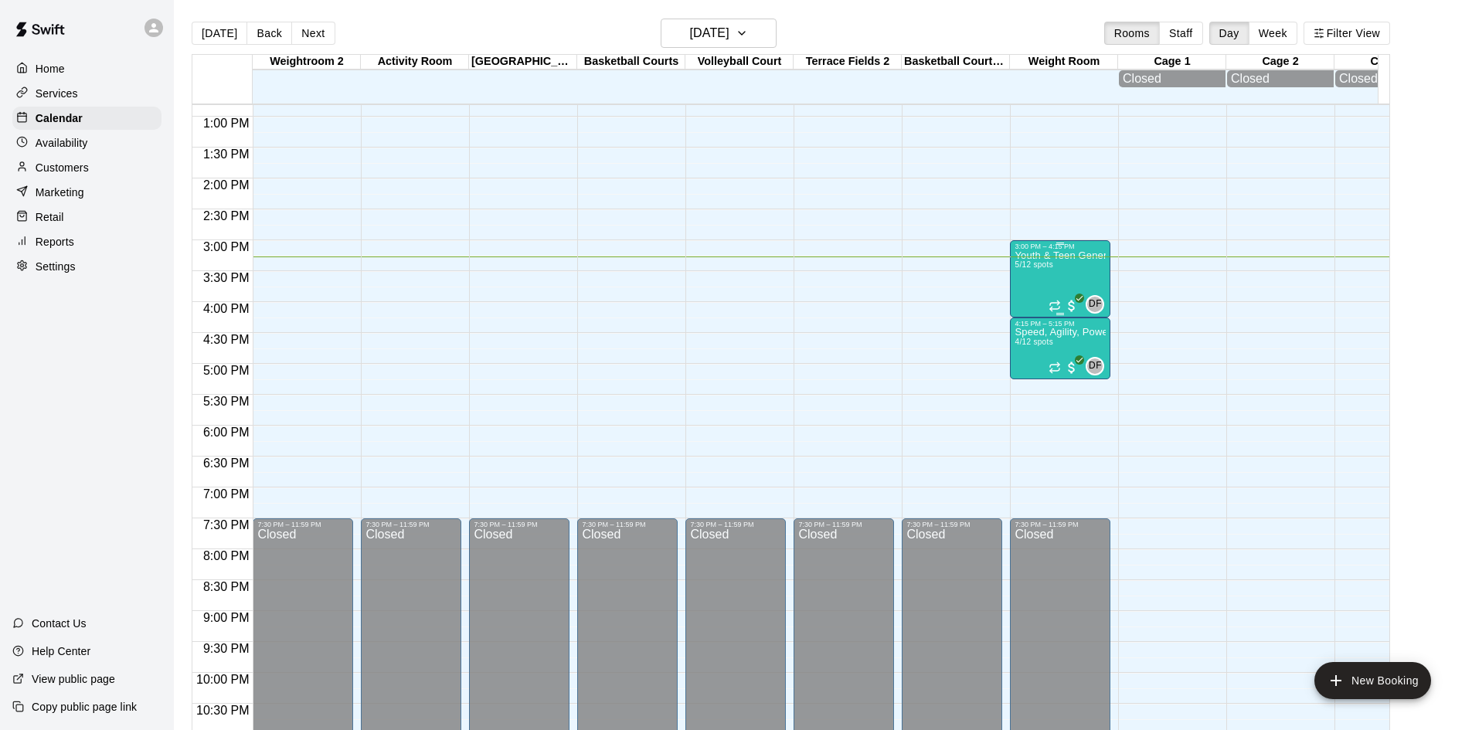
click at [1043, 281] on div "Youth & Teen General Fitness 5/12 spots" at bounding box center [1060, 615] width 91 height 730
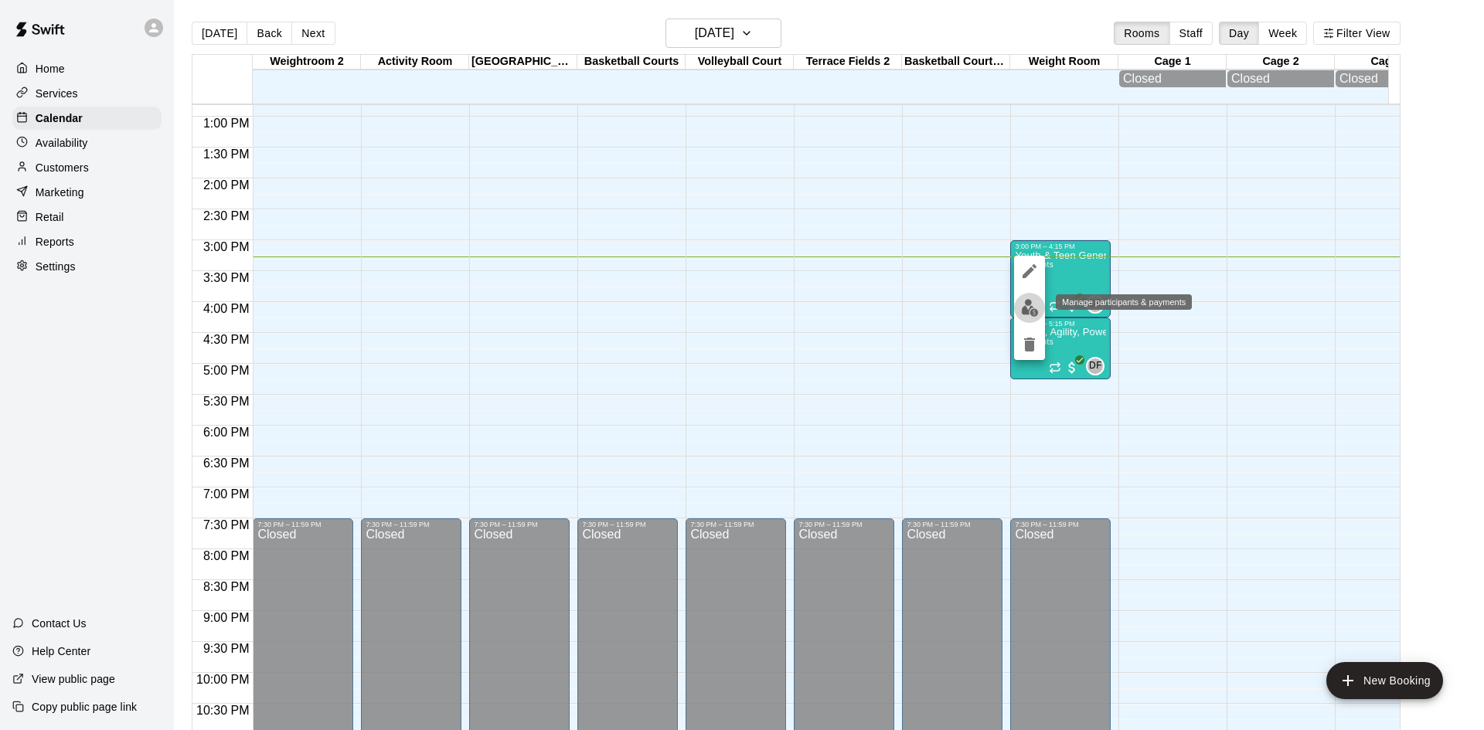
click at [1033, 315] on img "edit" at bounding box center [1030, 308] width 18 height 18
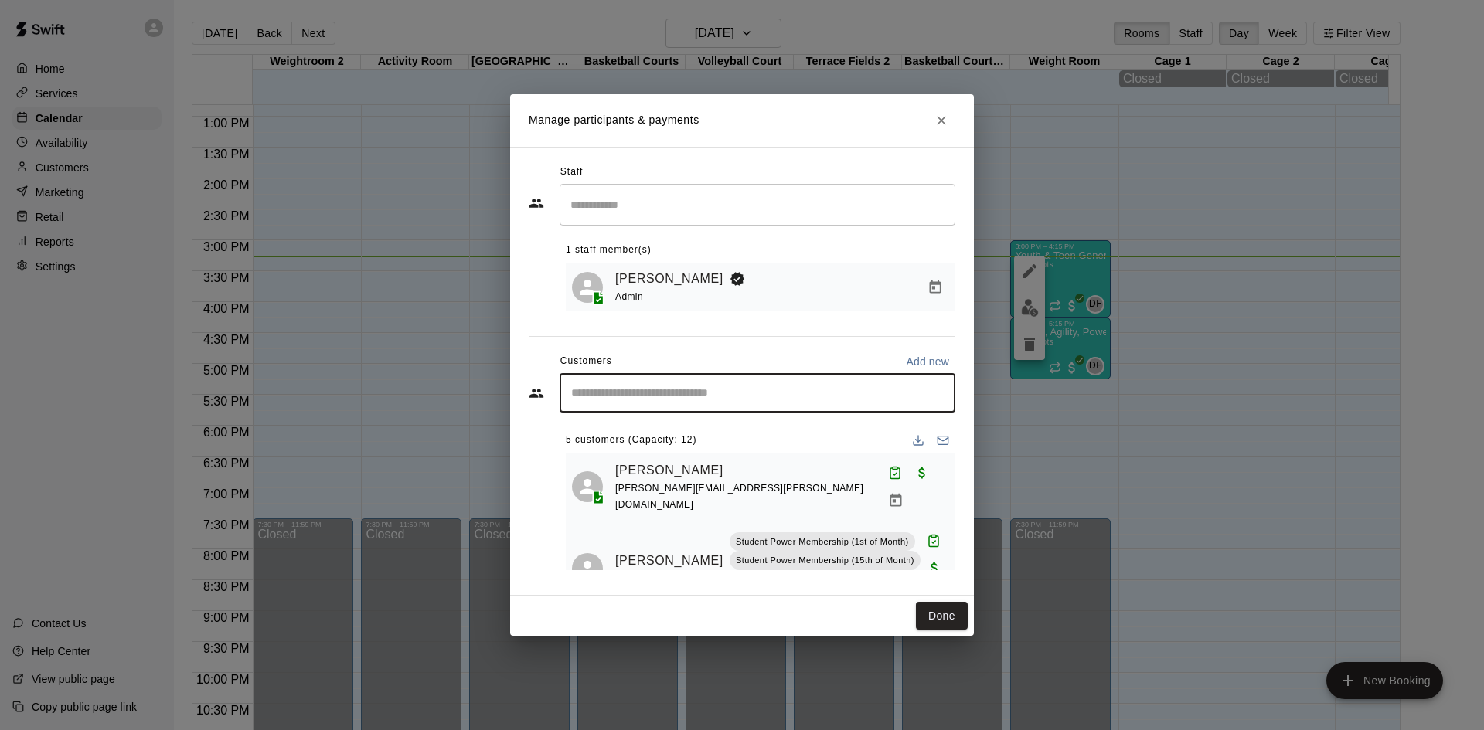
click at [727, 392] on input "Start typing to search customers..." at bounding box center [758, 393] width 382 height 15
type input "*********"
click at [693, 435] on div "[PERSON_NAME]" at bounding box center [686, 430] width 166 height 16
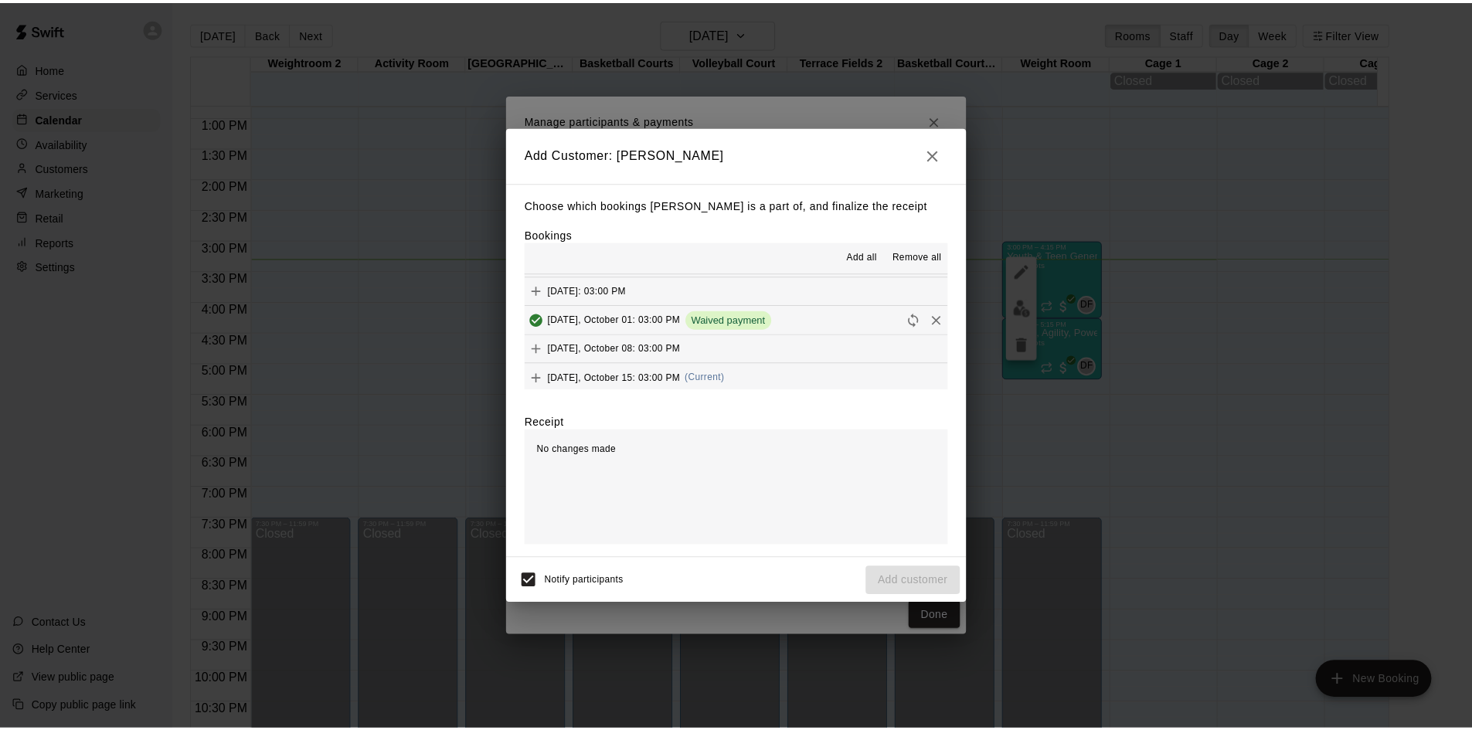
scroll to position [77, 0]
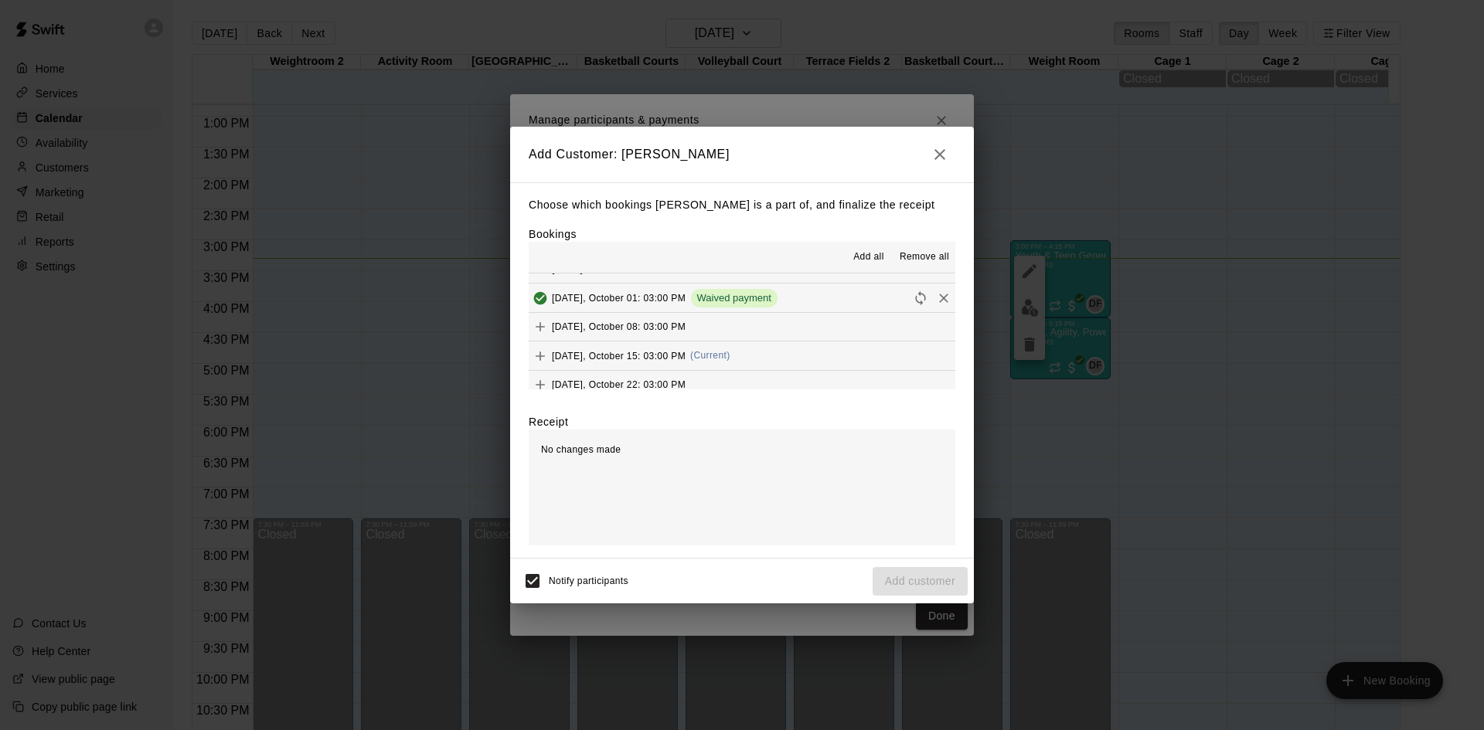
click at [631, 364] on div "[DATE], October 15: 03:00 PM (Current)" at bounding box center [630, 356] width 202 height 23
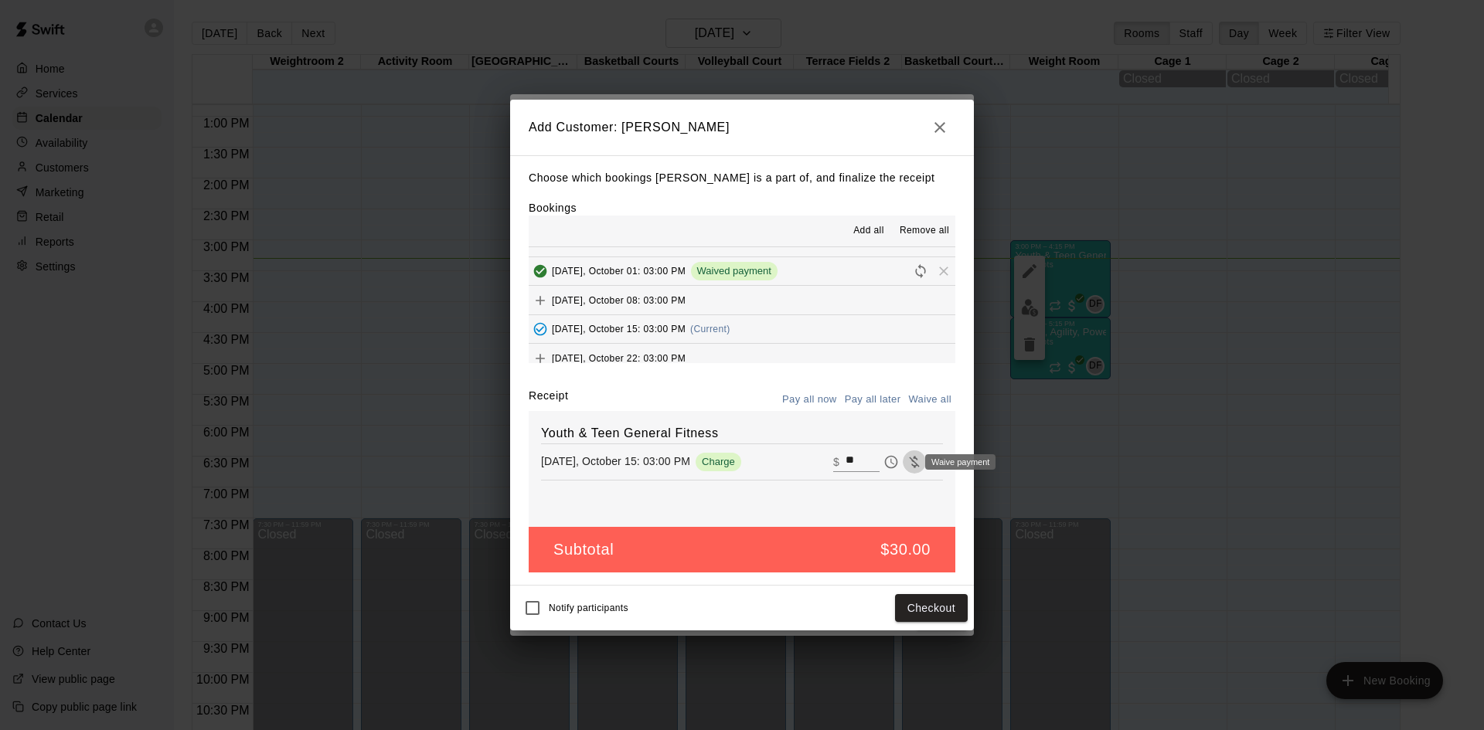
click at [909, 459] on icon "Waive payment" at bounding box center [914, 462] width 10 height 12
type input "*"
click at [938, 609] on button "Add customer" at bounding box center [920, 608] width 95 height 29
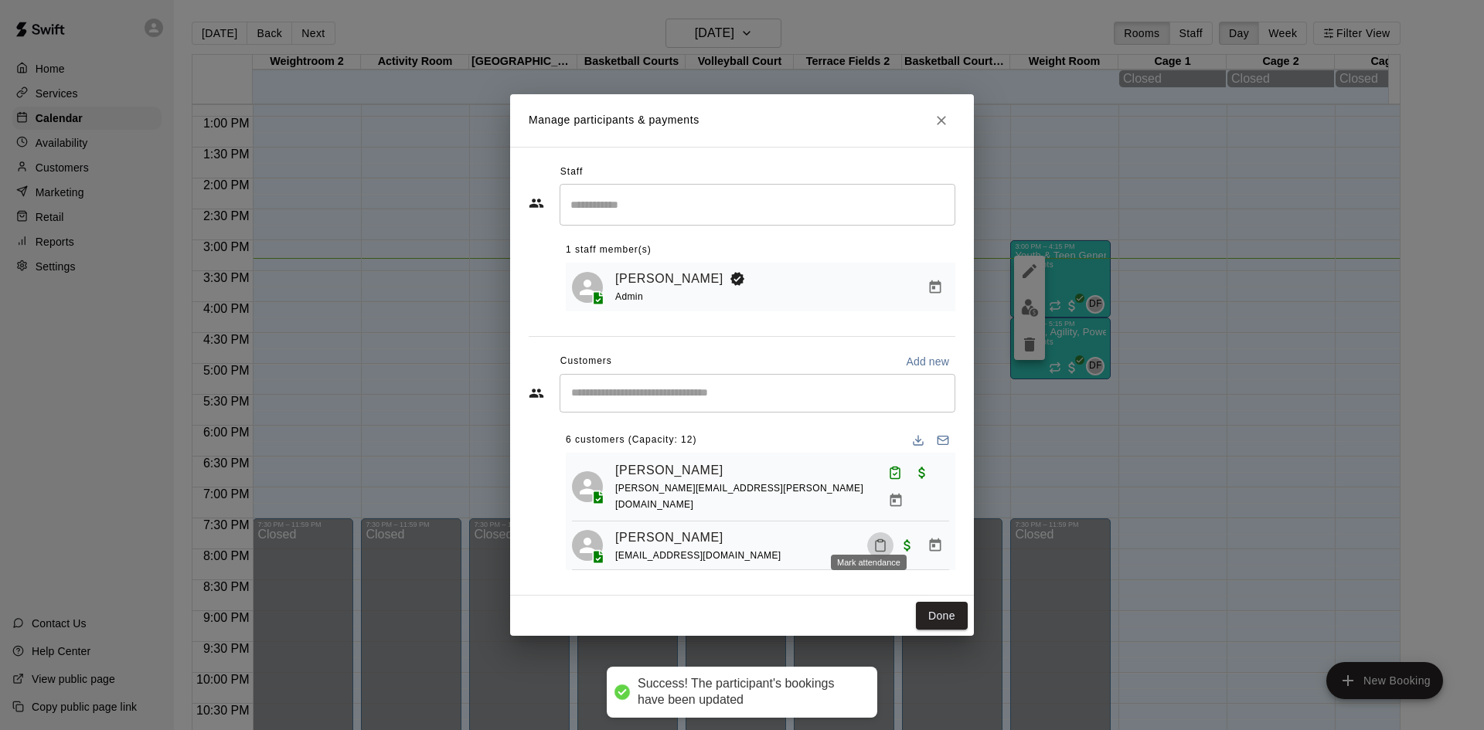
click at [873, 539] on icon "Mark attendance" at bounding box center [880, 546] width 14 height 14
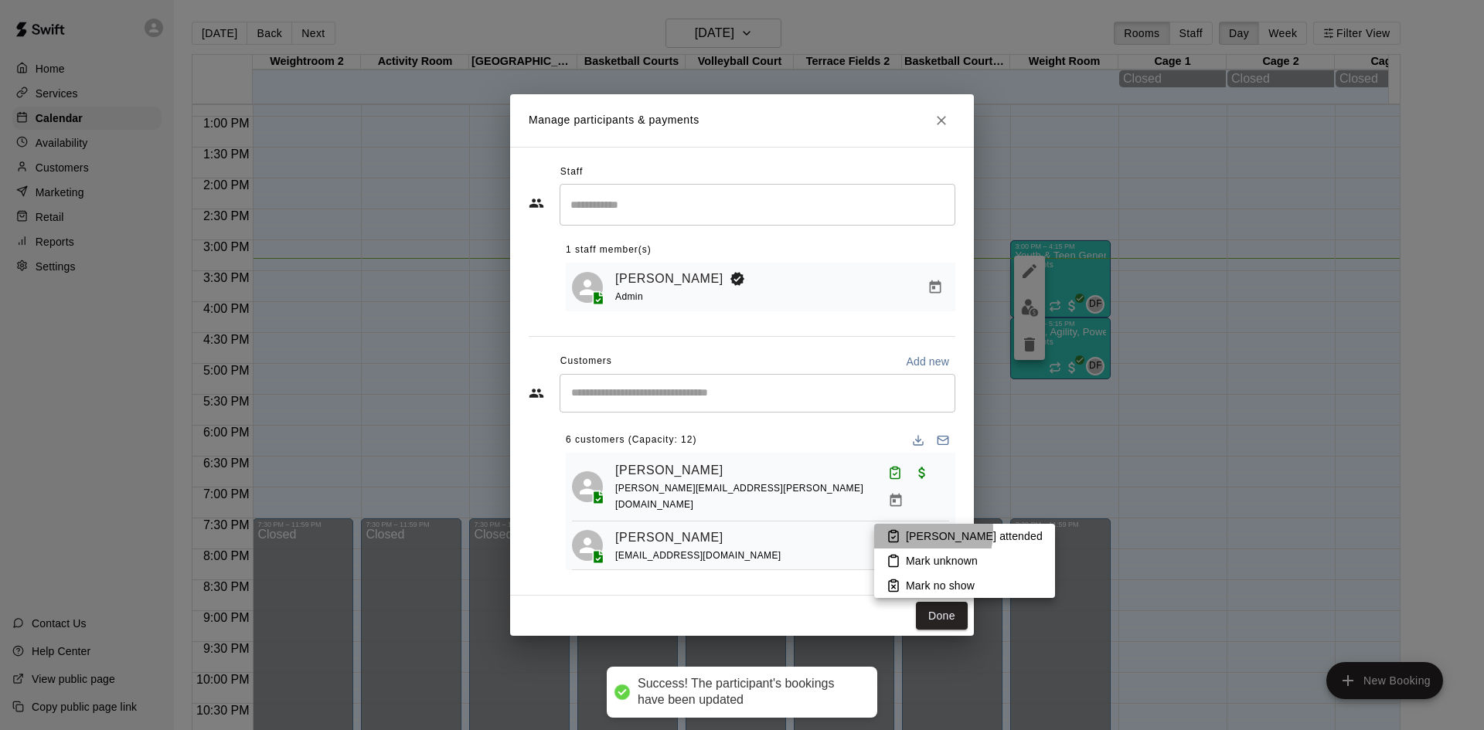
click at [905, 531] on li "[PERSON_NAME] attended" at bounding box center [964, 536] width 181 height 25
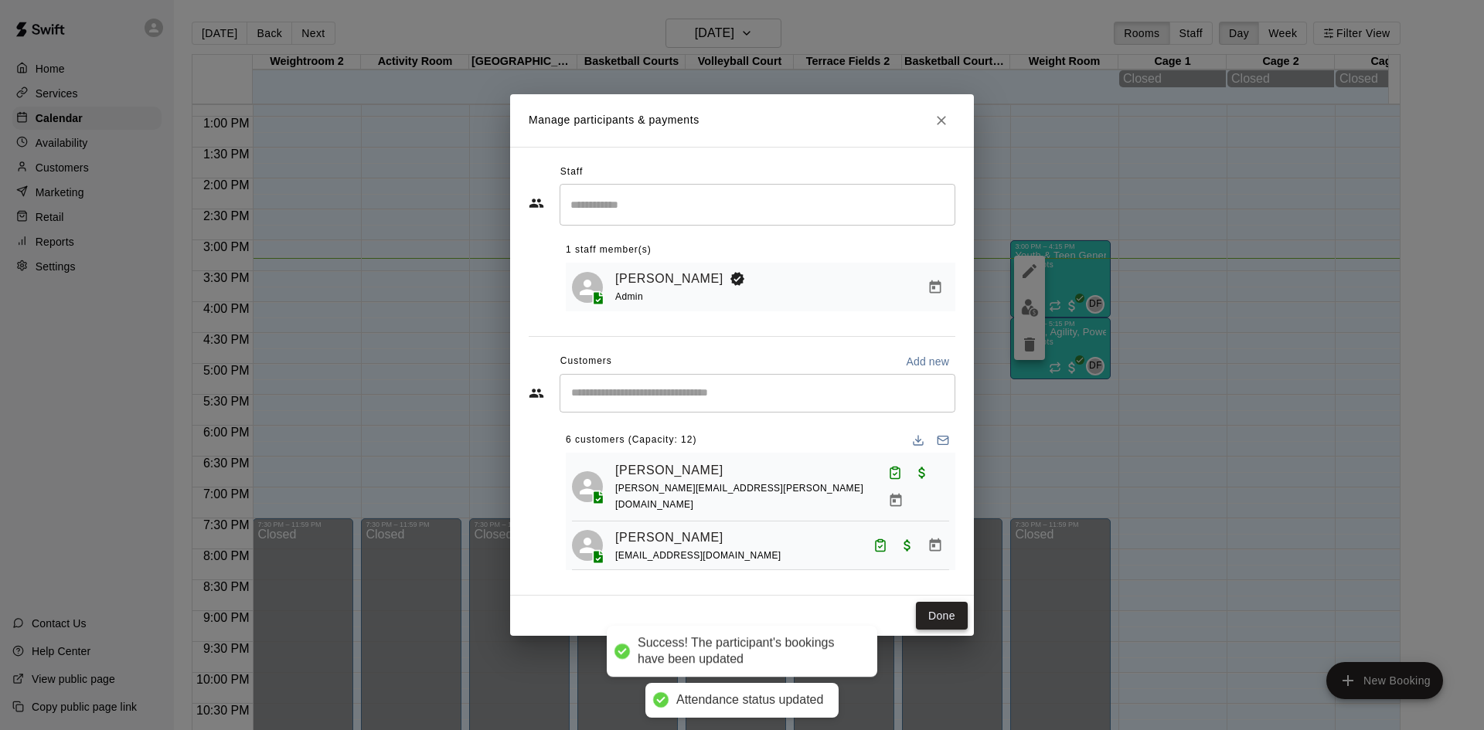
click at [944, 622] on button "Done" at bounding box center [942, 616] width 52 height 29
